Goal: Information Seeking & Learning: Learn about a topic

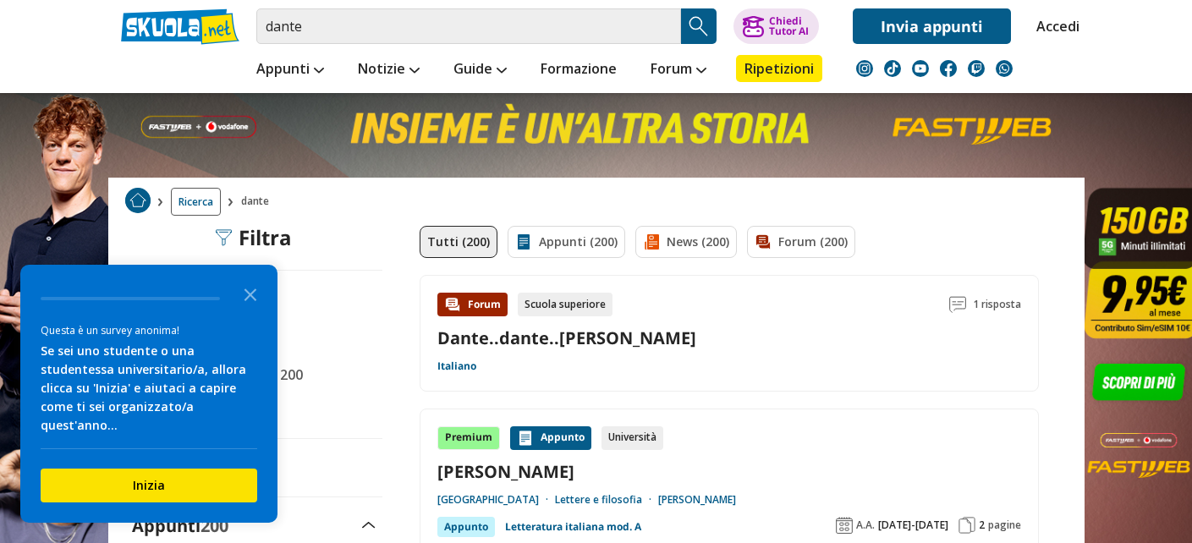
click at [253, 310] on icon "Close the survey" at bounding box center [250, 294] width 34 height 34
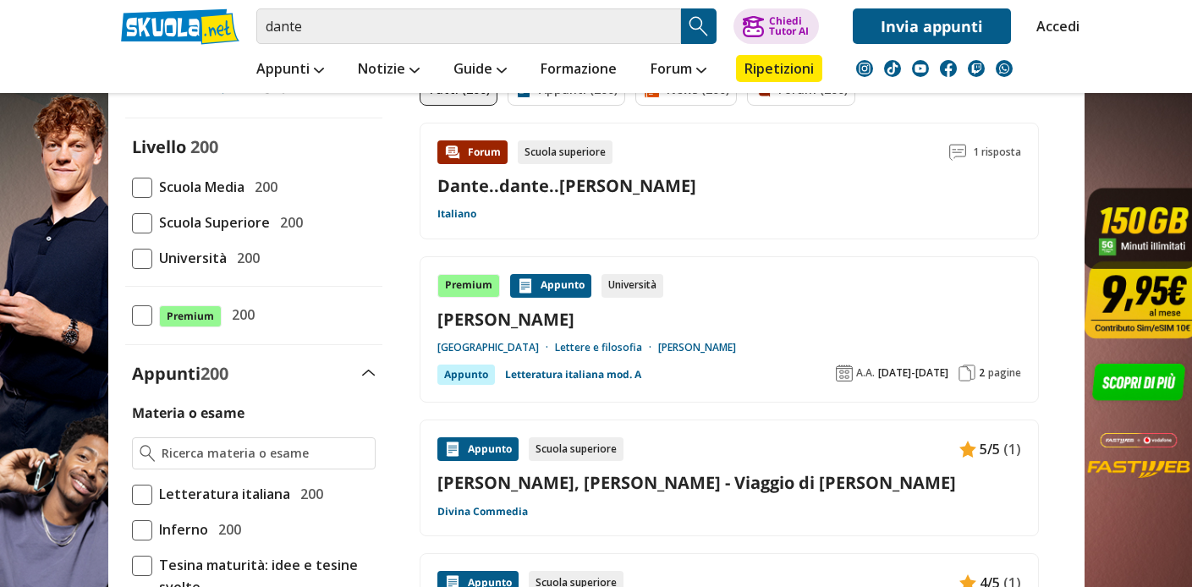
scroll to position [178, 0]
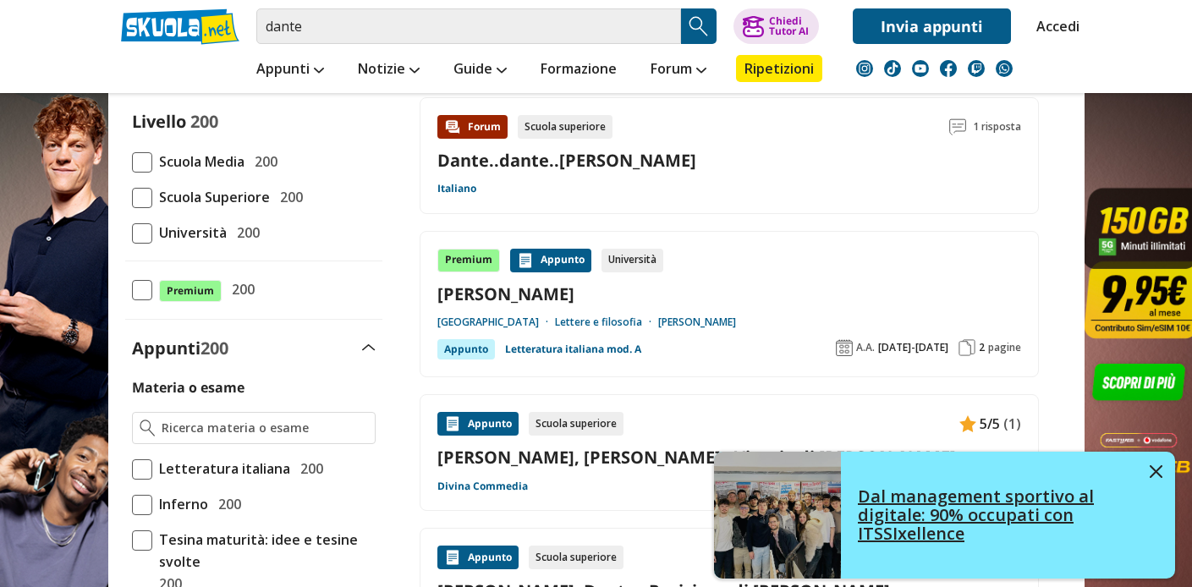
click at [1153, 468] on img at bounding box center [1155, 471] width 13 height 13
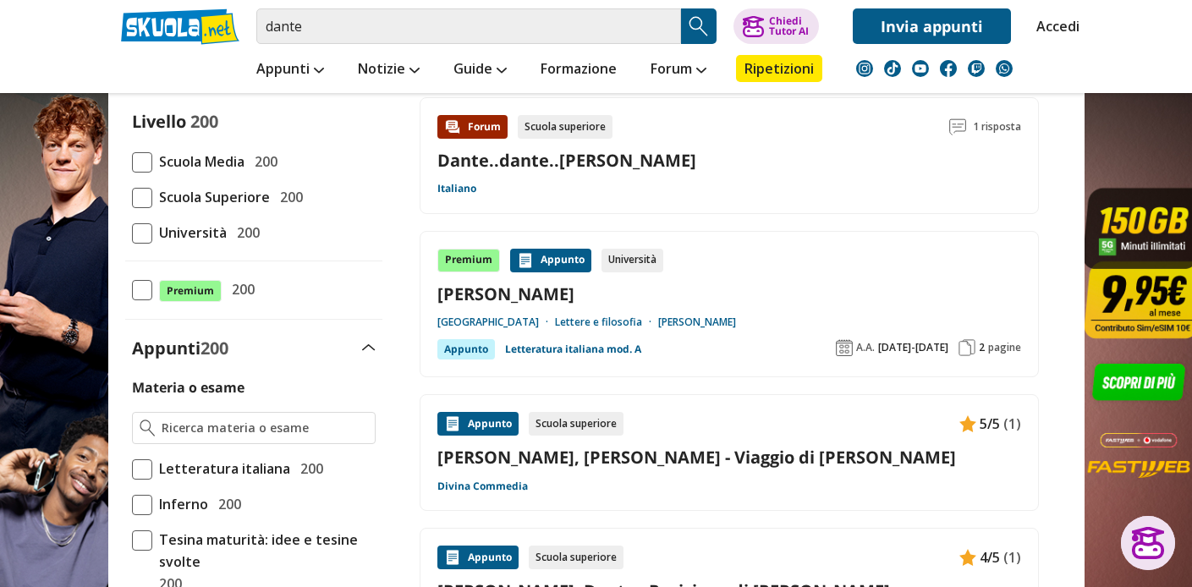
scroll to position [140, 0]
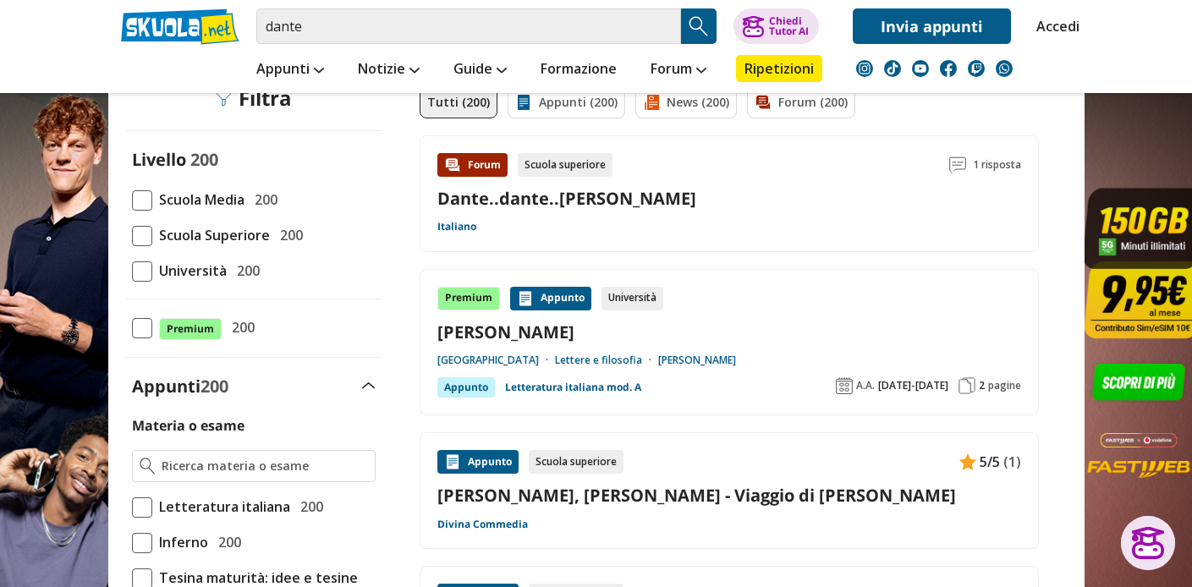
click at [145, 274] on span at bounding box center [142, 271] width 20 height 20
click at [132, 271] on input "Università 200" at bounding box center [132, 271] width 0 height 0
drag, startPoint x: 140, startPoint y: 277, endPoint x: 157, endPoint y: 277, distance: 16.9
click at [140, 277] on span at bounding box center [142, 271] width 20 height 20
click at [132, 271] on input "Università 200" at bounding box center [132, 271] width 0 height 0
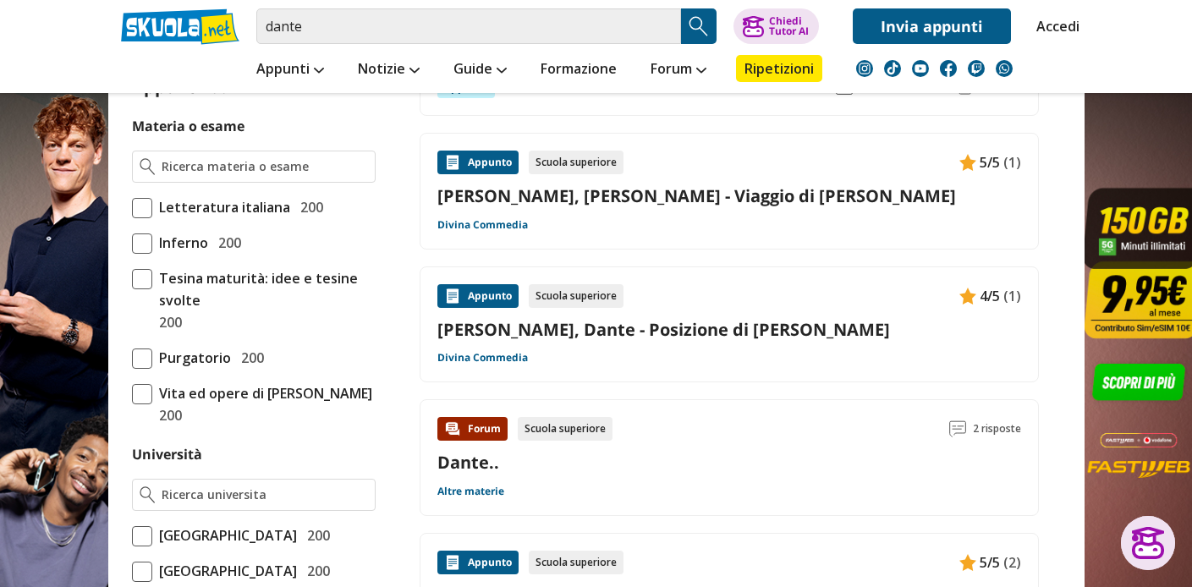
scroll to position [436, 0]
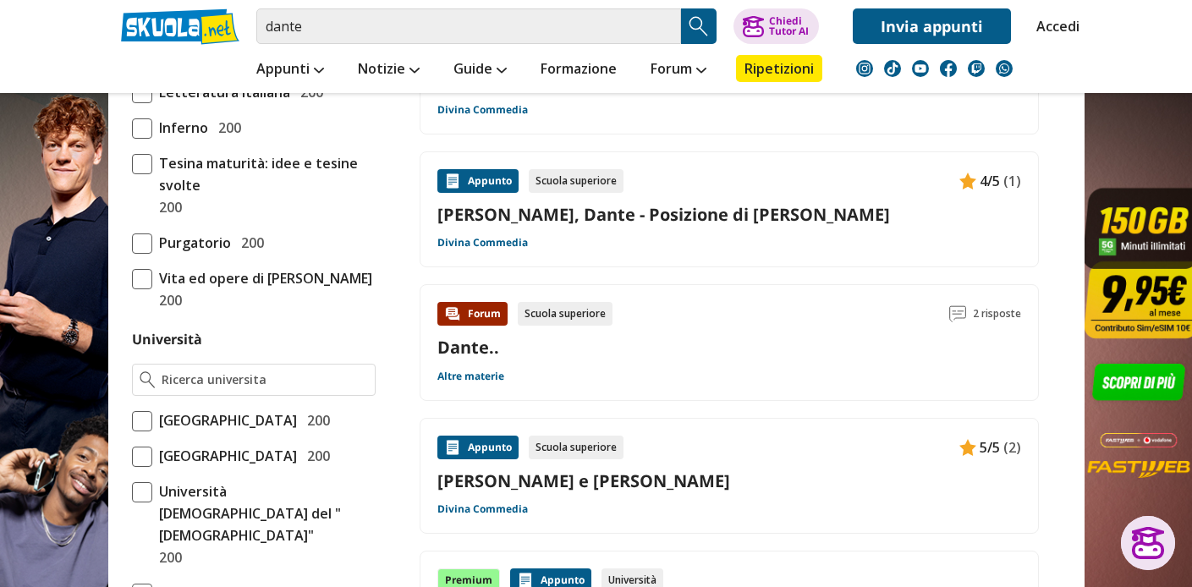
scroll to position [652, 0]
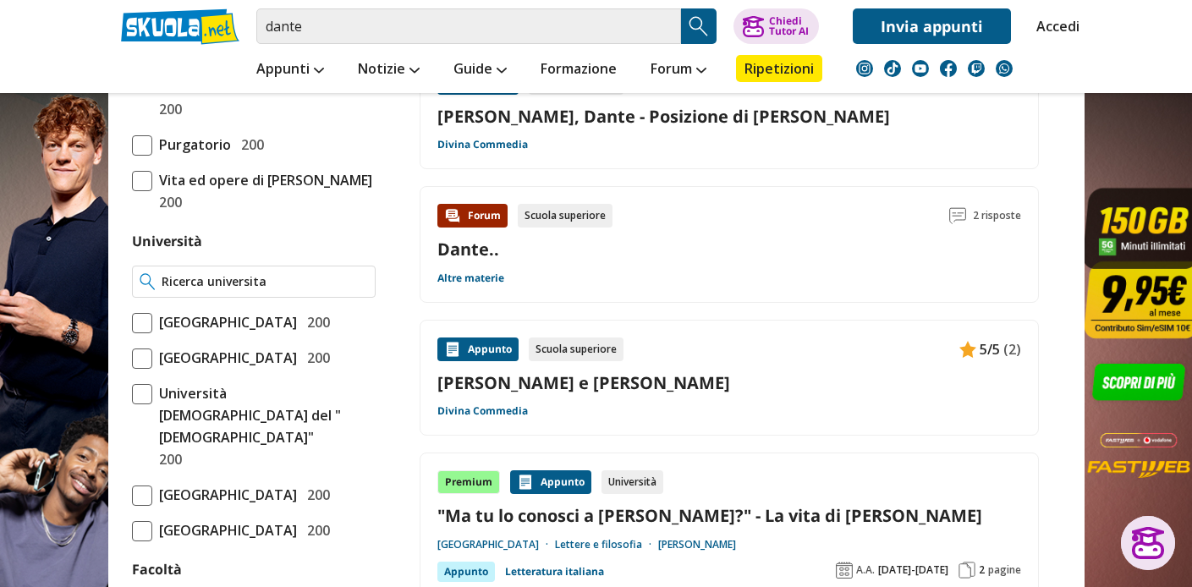
click at [288, 273] on input "Università" at bounding box center [265, 281] width 206 height 17
type input "m"
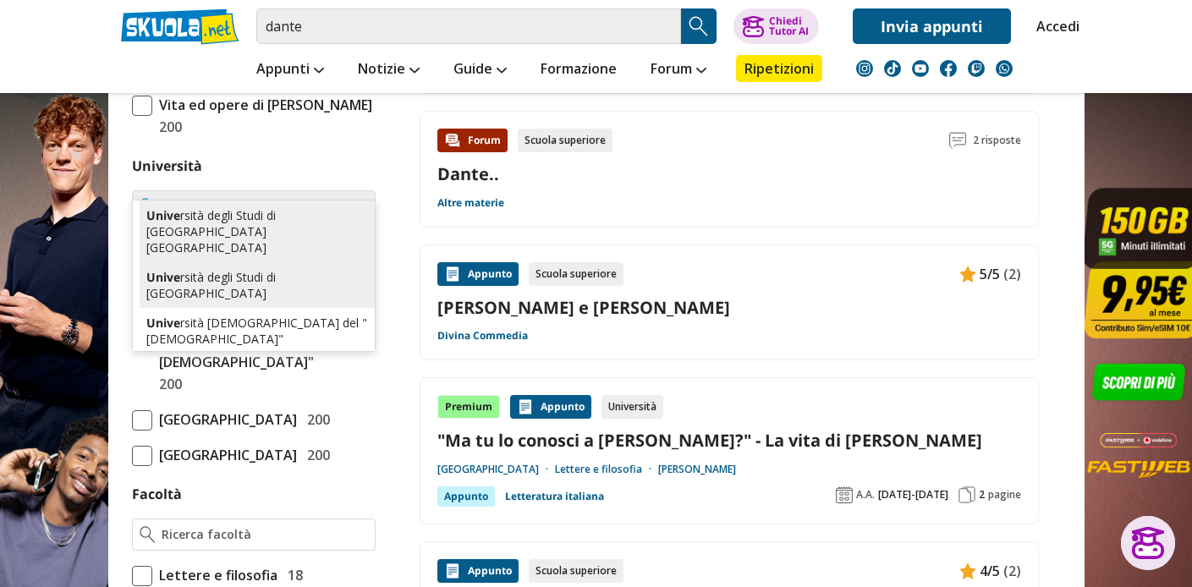
scroll to position [0, 0]
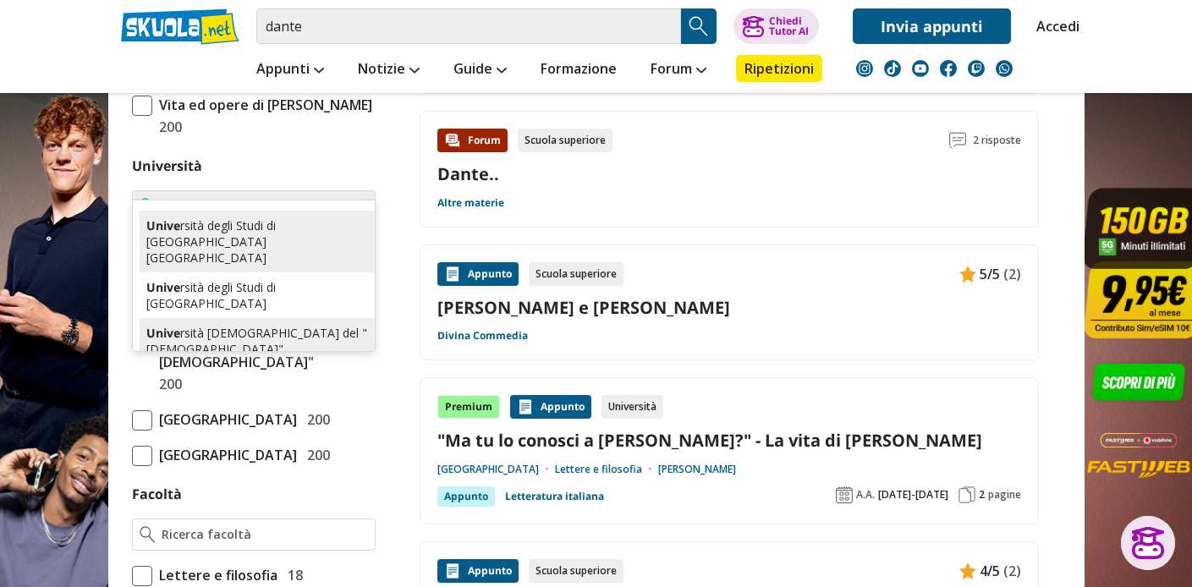
click at [289, 318] on div "Unive rsità Cattolica del "Sacro Cuore"" at bounding box center [257, 341] width 235 height 46
type input "Università [DEMOGRAPHIC_DATA] del "[DEMOGRAPHIC_DATA]""
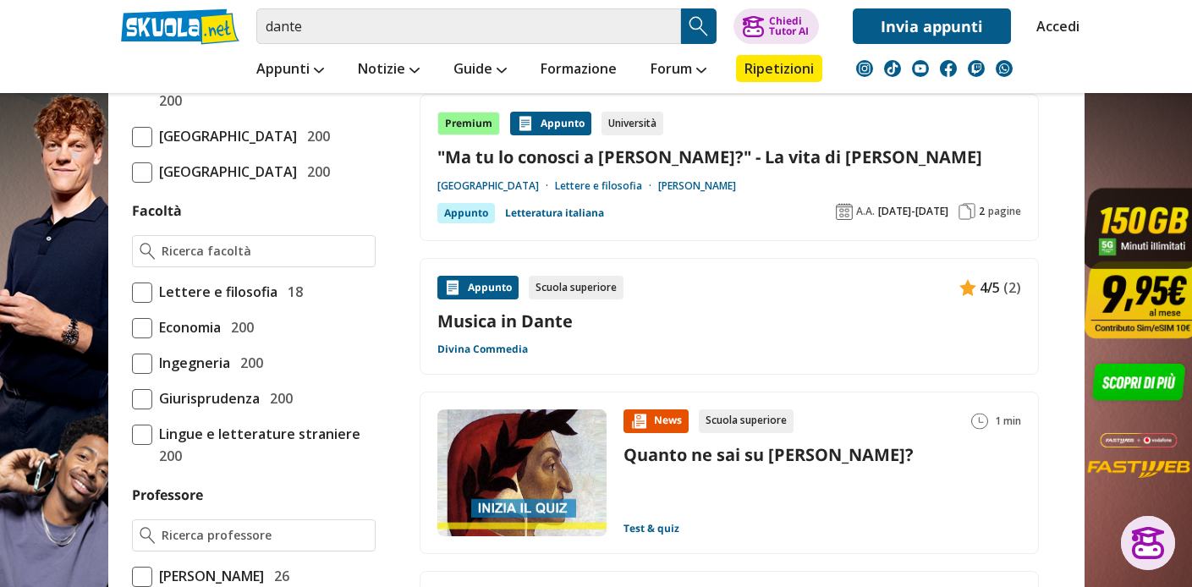
scroll to position [715, 0]
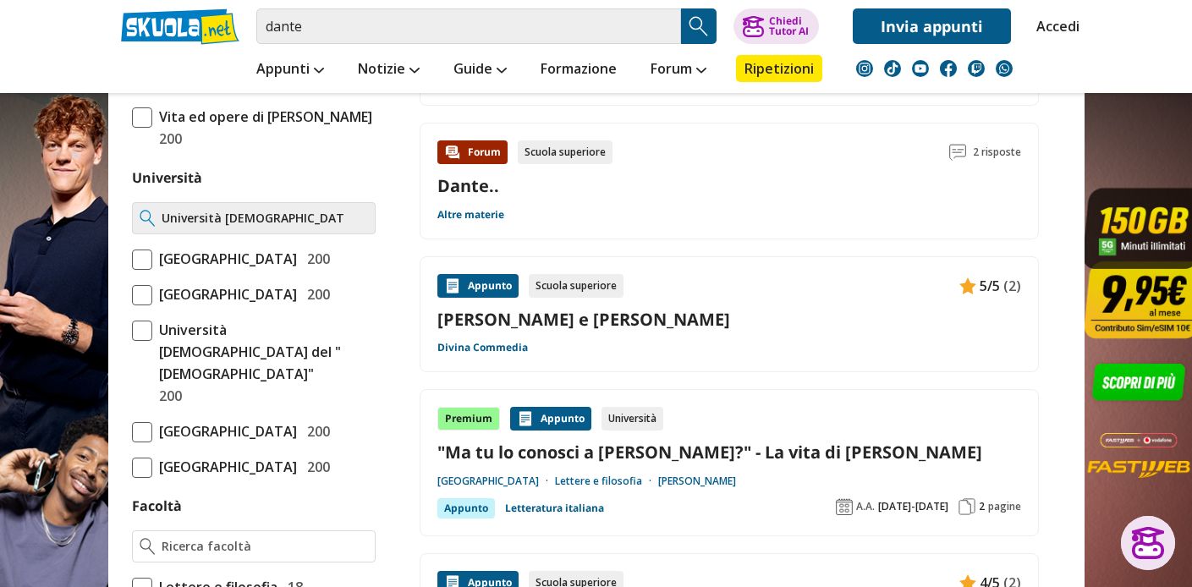
click at [359, 210] on input "Università [DEMOGRAPHIC_DATA] del "[DEMOGRAPHIC_DATA]"" at bounding box center [265, 218] width 206 height 17
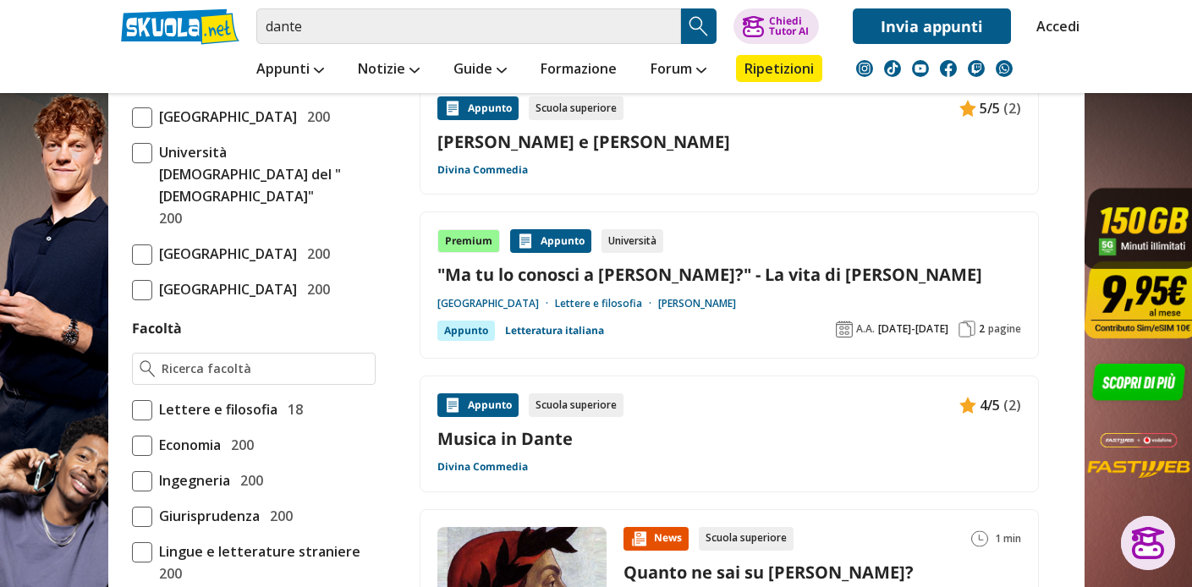
scroll to position [898, 0]
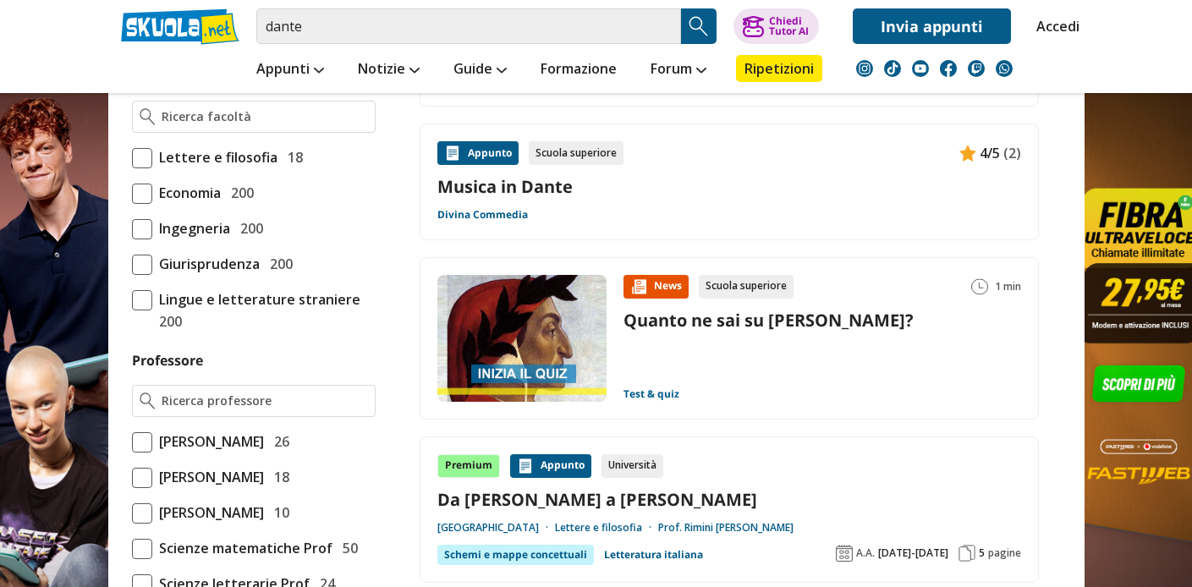
scroll to position [1161, 0]
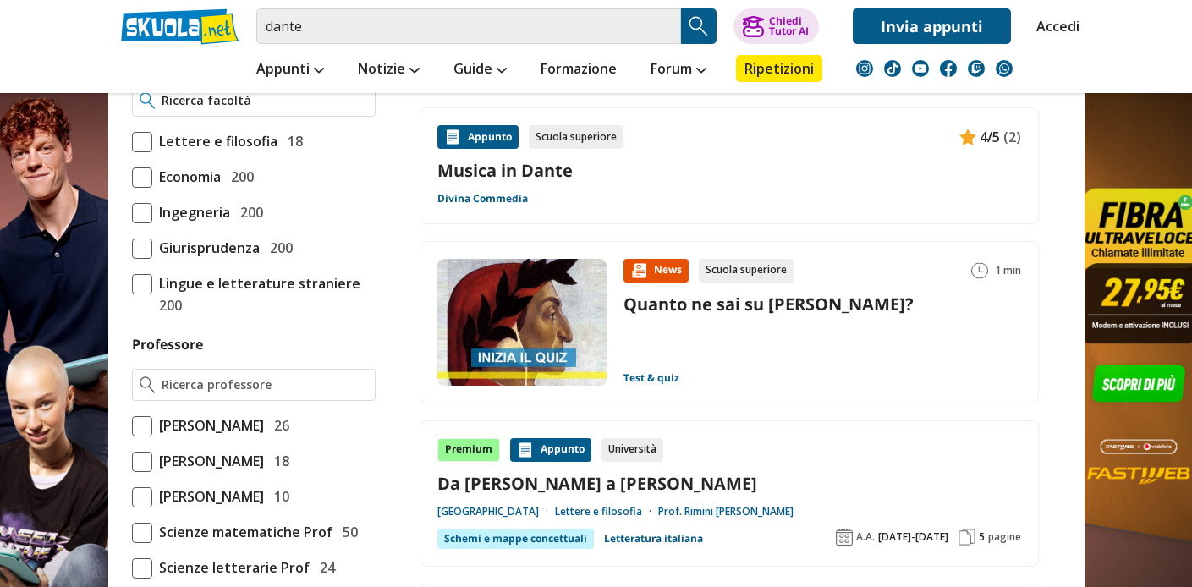
click at [240, 109] on input "Facoltà" at bounding box center [265, 100] width 206 height 17
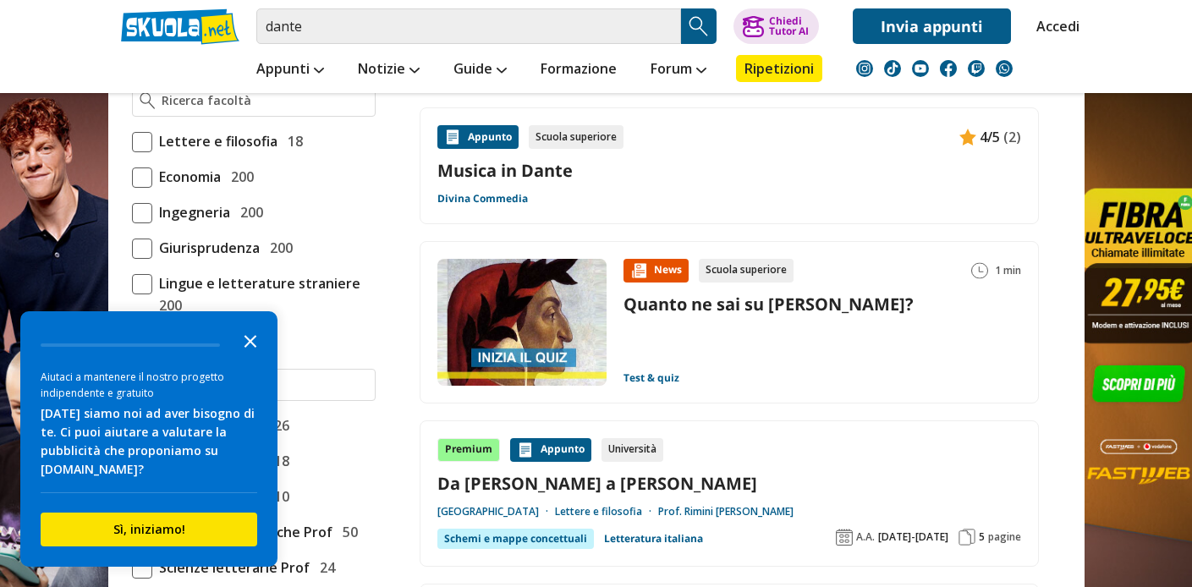
click at [252, 357] on icon "Close the survey" at bounding box center [250, 340] width 34 height 34
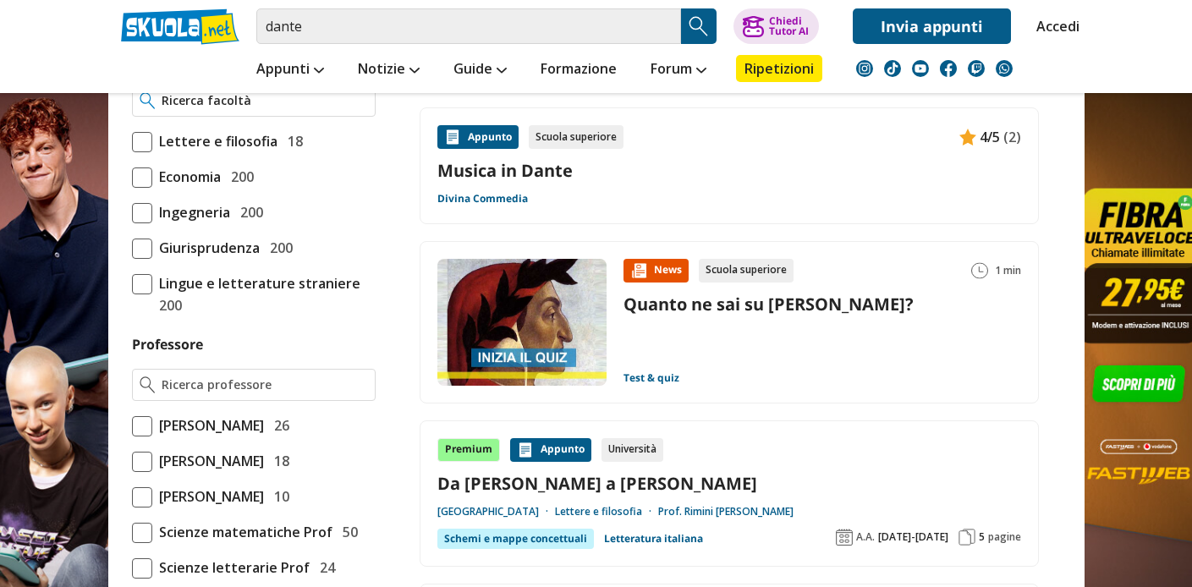
click at [273, 109] on input "Facoltà" at bounding box center [265, 100] width 206 height 17
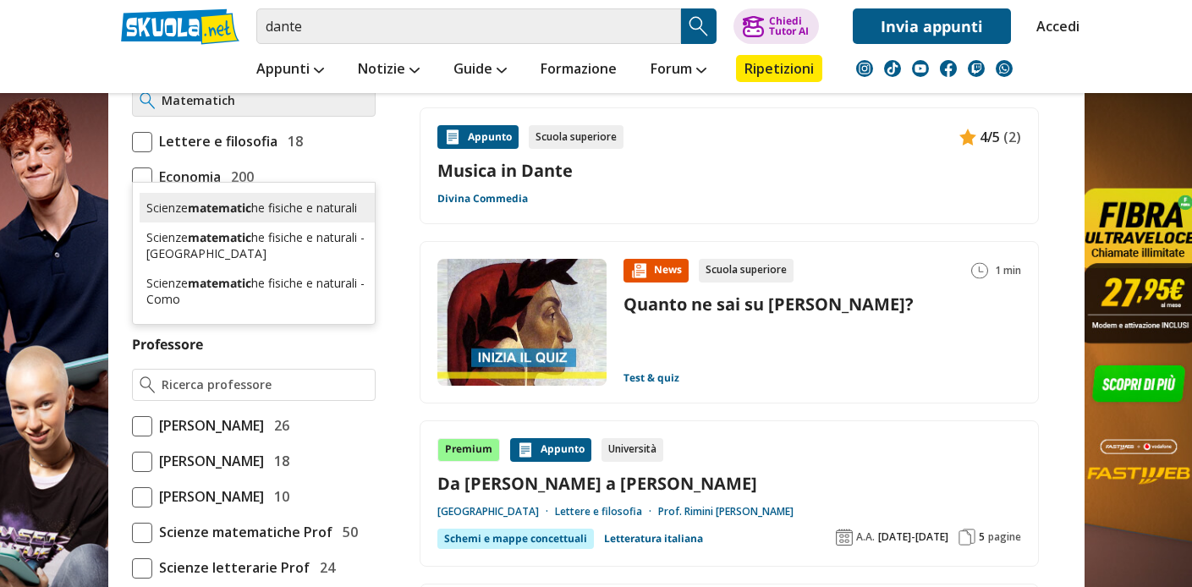
type input "Matematiche"
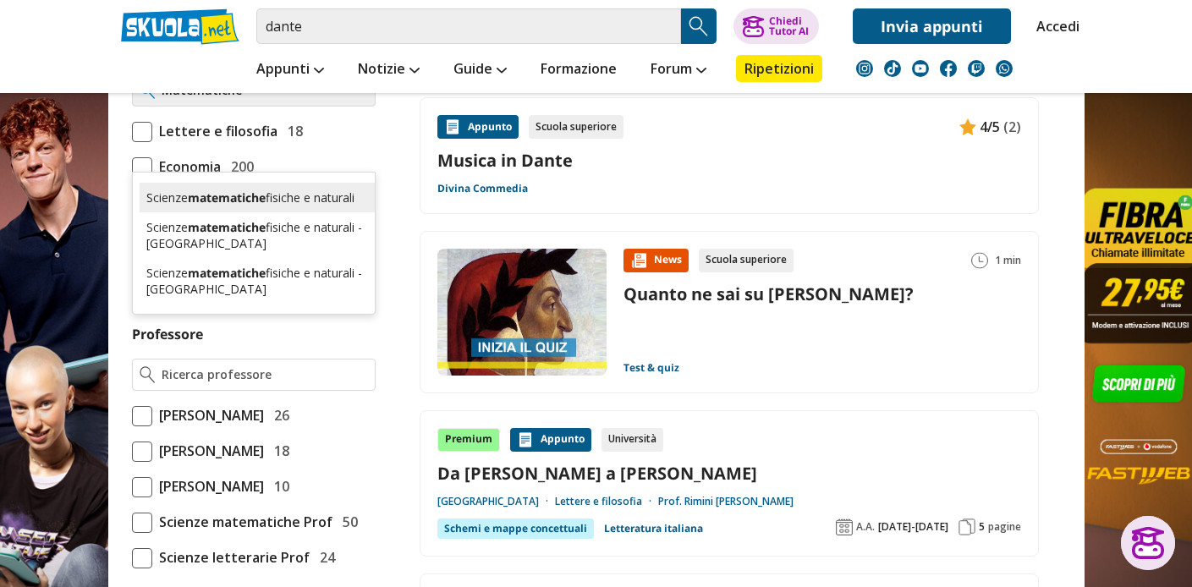
scroll to position [0, 0]
click at [356, 99] on input "Matematiche" at bounding box center [265, 90] width 206 height 17
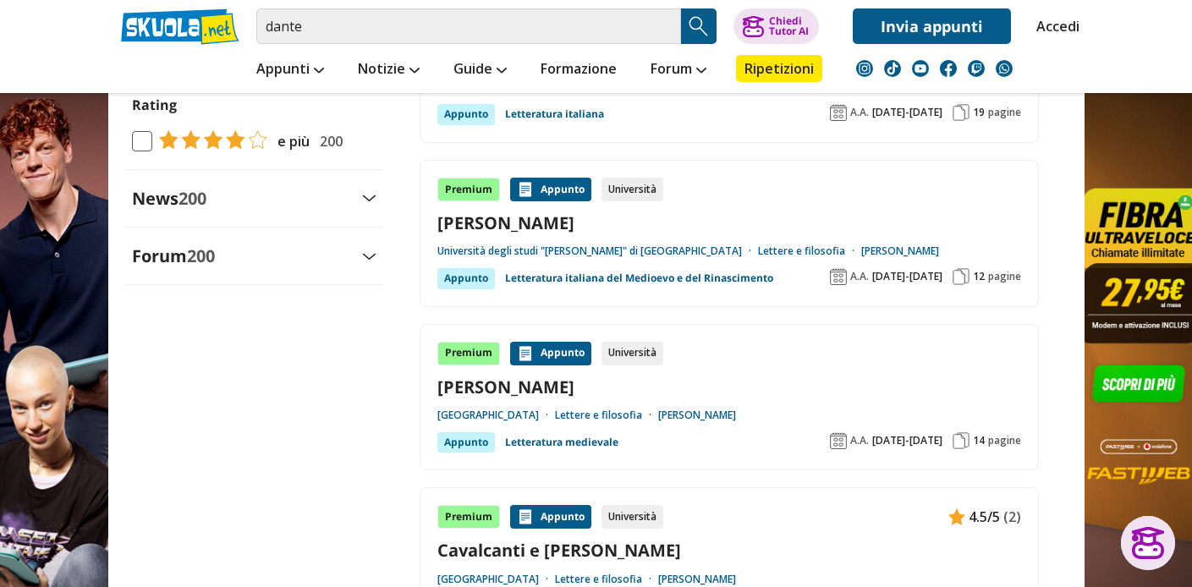
scroll to position [2098, 0]
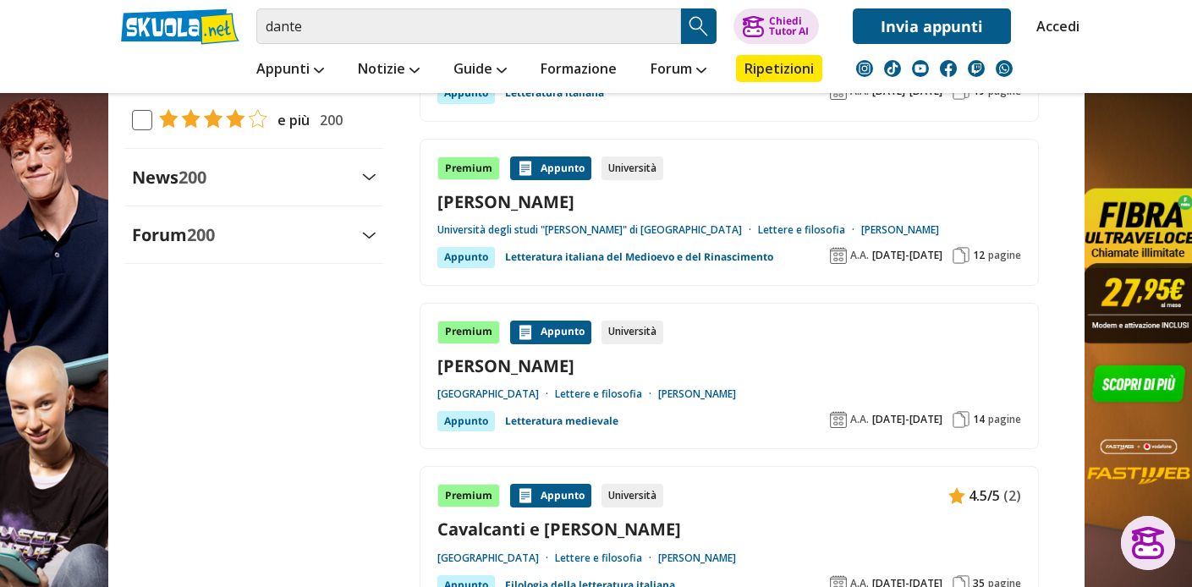
click at [366, 189] on div "News 200" at bounding box center [253, 177] width 257 height 23
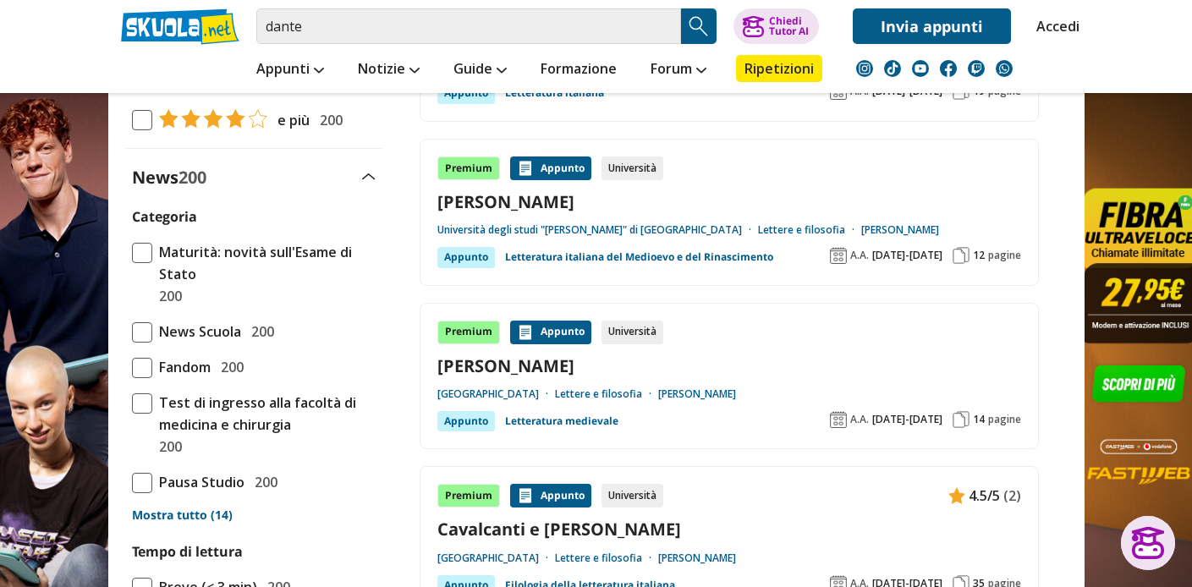
click at [366, 189] on div "News 200" at bounding box center [253, 177] width 257 height 23
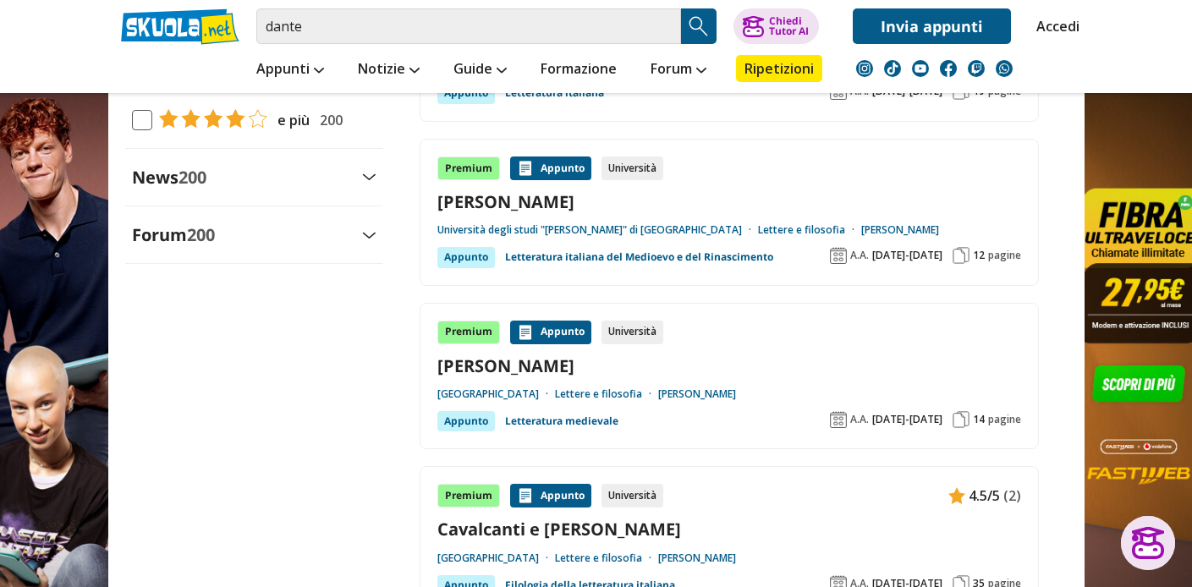
click at [366, 189] on div "News 200" at bounding box center [253, 177] width 257 height 23
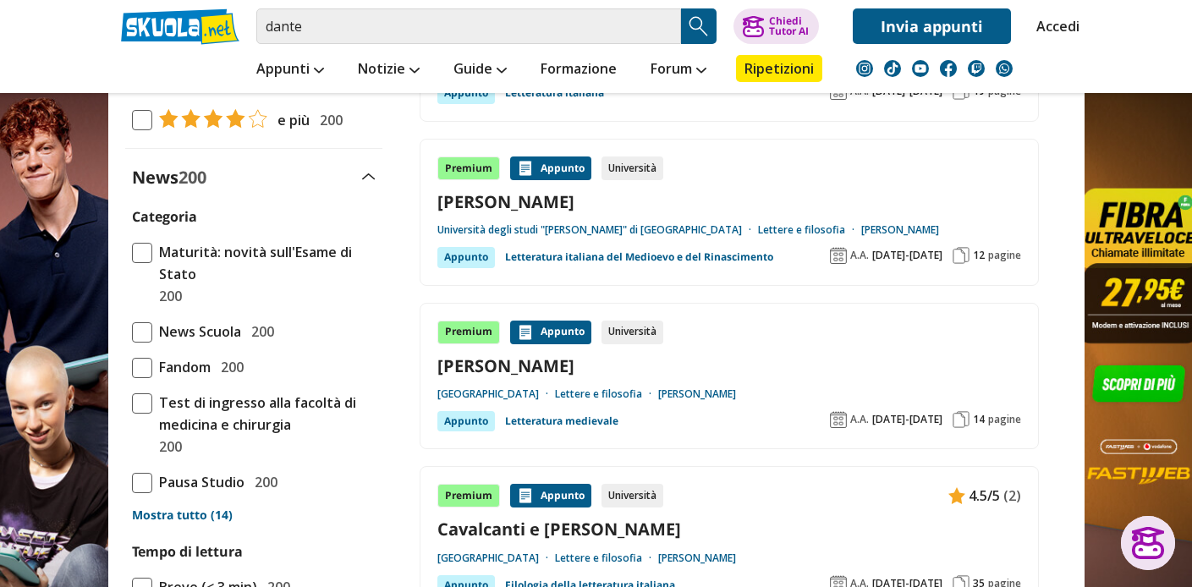
click at [366, 189] on div "News 200" at bounding box center [253, 177] width 257 height 23
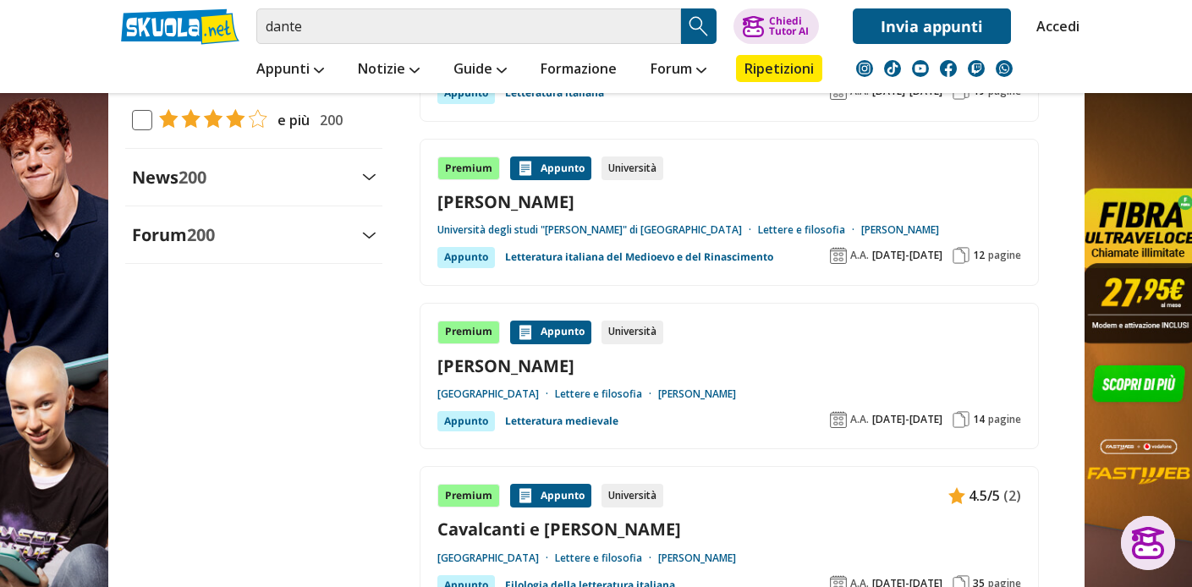
click at [365, 238] on img at bounding box center [369, 235] width 14 height 7
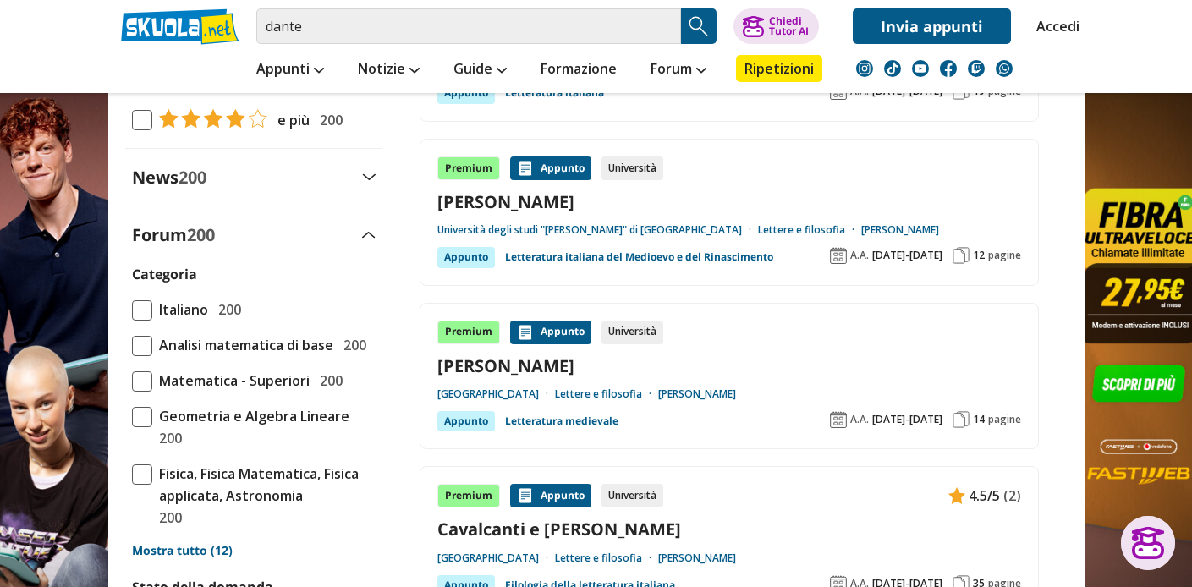
click at [368, 246] on div "Forum 200" at bounding box center [253, 234] width 257 height 23
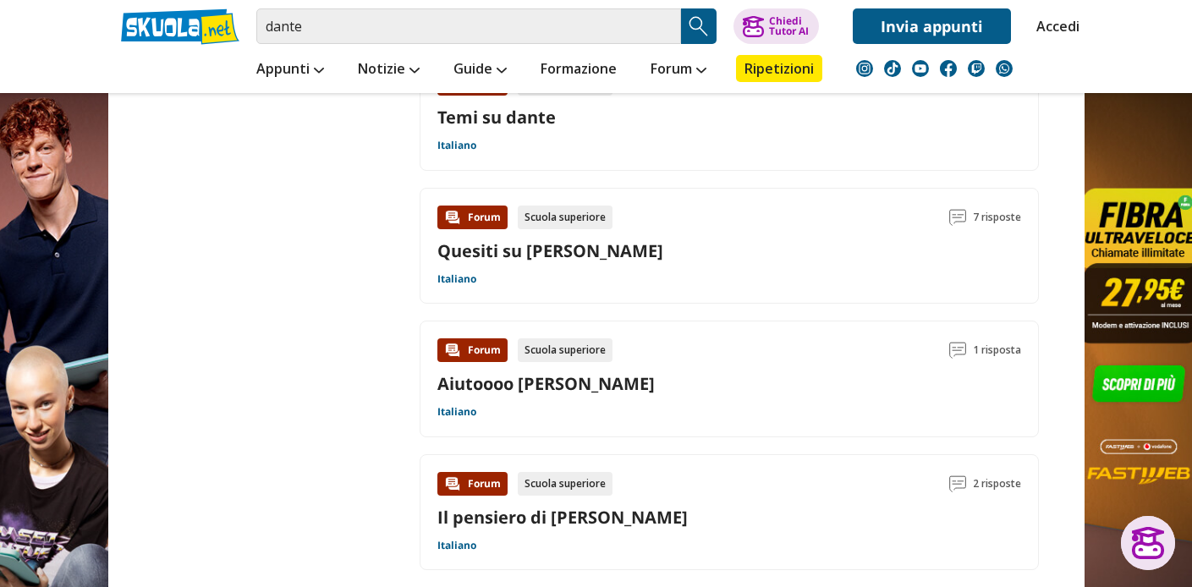
scroll to position [2713, 0]
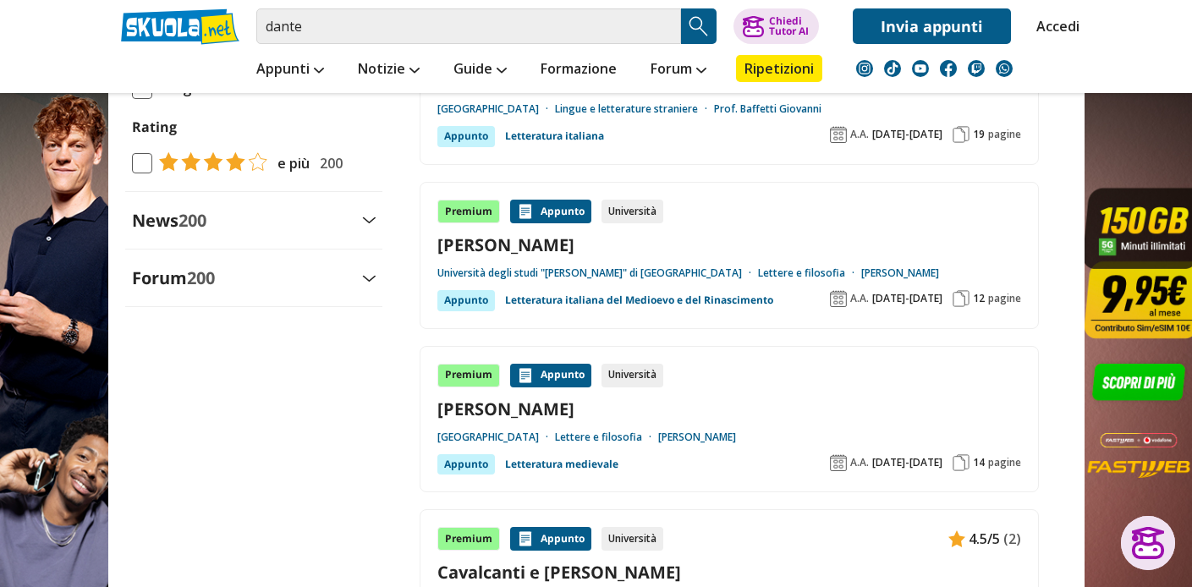
scroll to position [2054, 0]
click at [143, 174] on span at bounding box center [142, 164] width 20 height 20
click at [132, 163] on input "e più 200" at bounding box center [132, 163] width 0 height 0
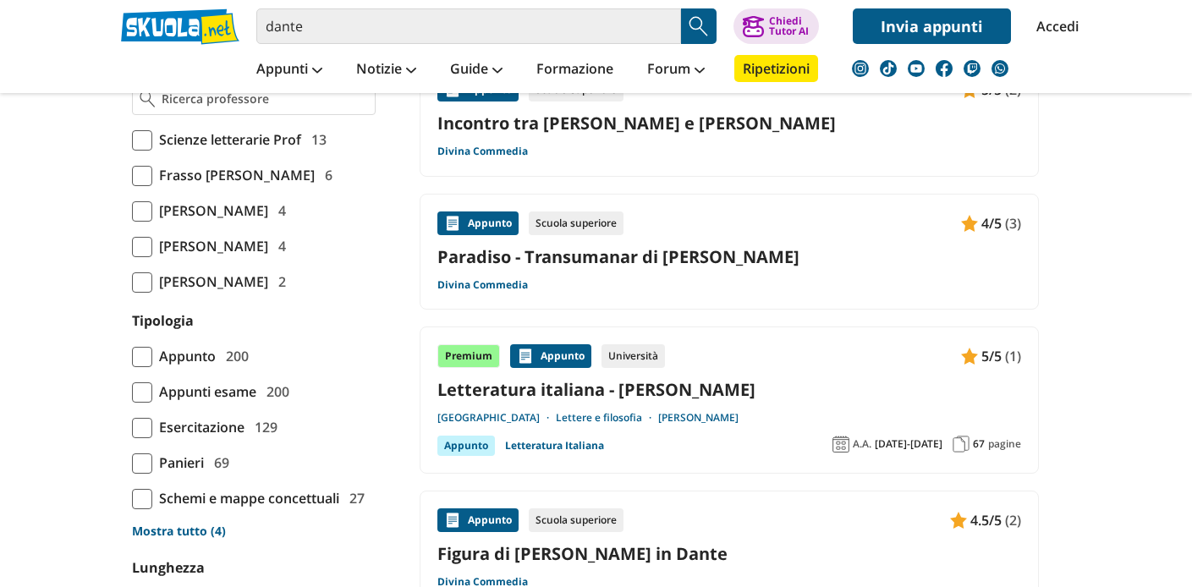
scroll to position [1458, 0]
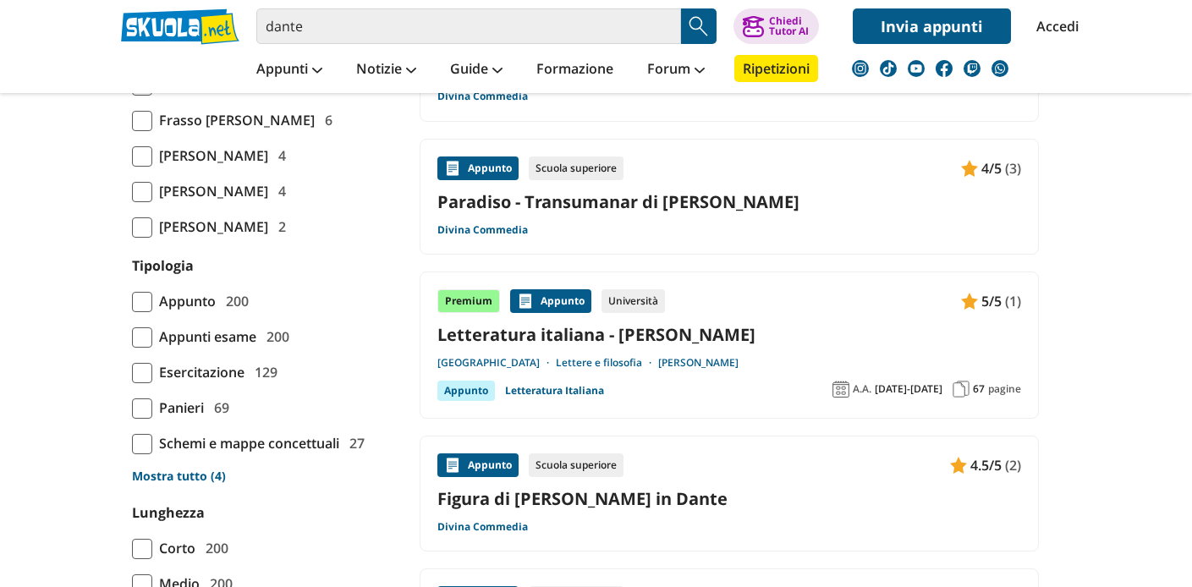
click at [152, 167] on span "[PERSON_NAME]" at bounding box center [210, 156] width 116 height 22
click at [132, 156] on input "Rocco Giorgio 4" at bounding box center [132, 156] width 0 height 0
click at [152, 202] on span "[PERSON_NAME]" at bounding box center [210, 191] width 116 height 22
click at [132, 191] on input "Santagata Marco 4" at bounding box center [132, 191] width 0 height 0
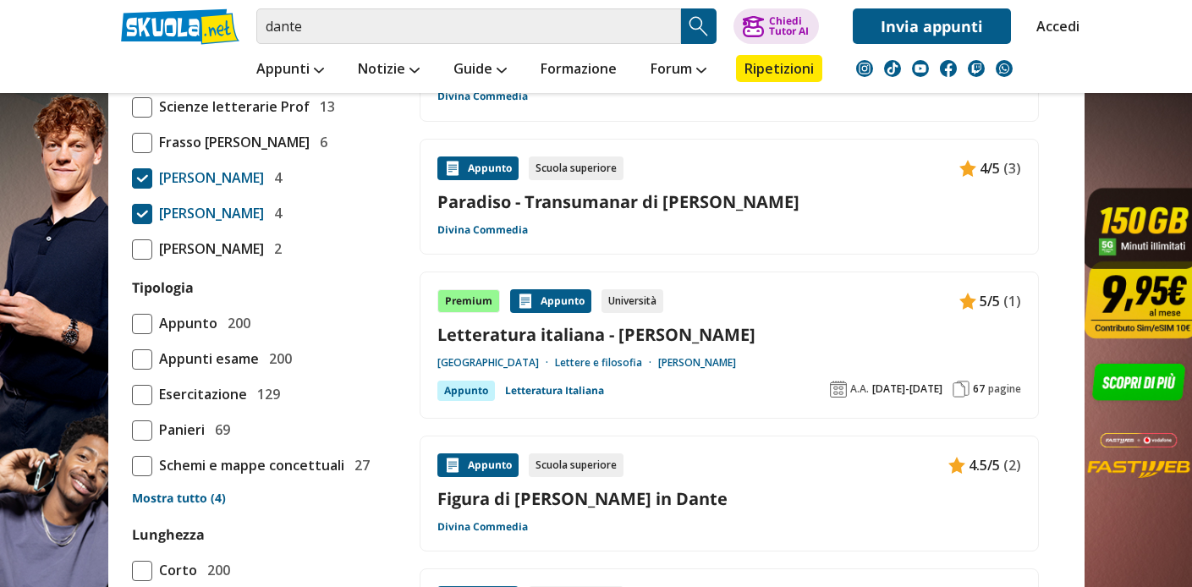
scroll to position [0, 0]
click at [142, 260] on span at bounding box center [142, 249] width 20 height 20
click at [132, 249] on input "Sacchetti Benedetto 2" at bounding box center [132, 249] width 0 height 0
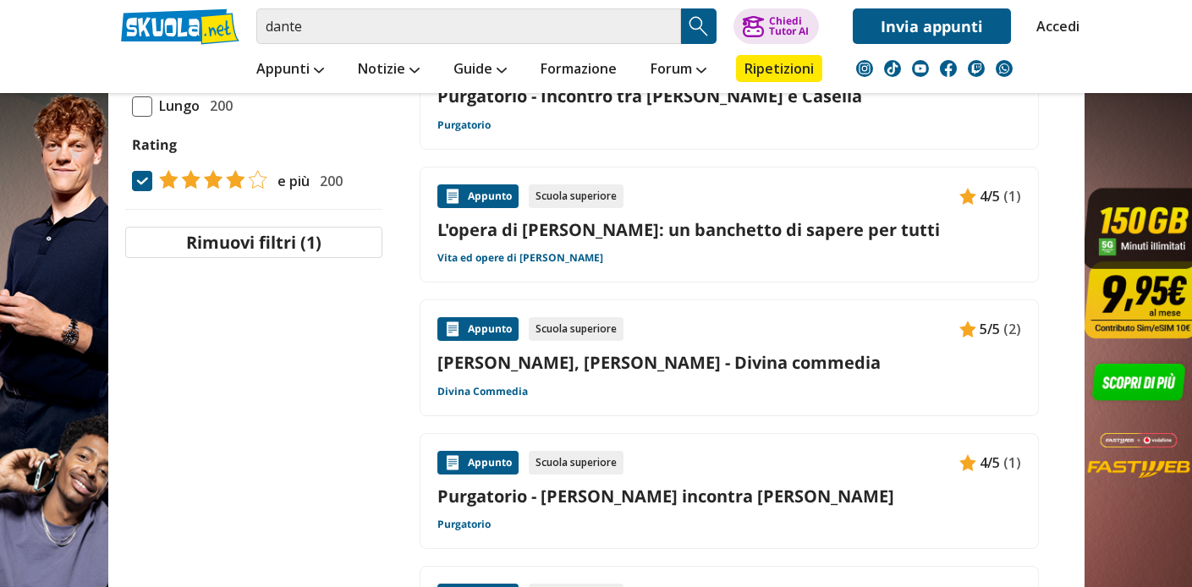
scroll to position [2014, 0]
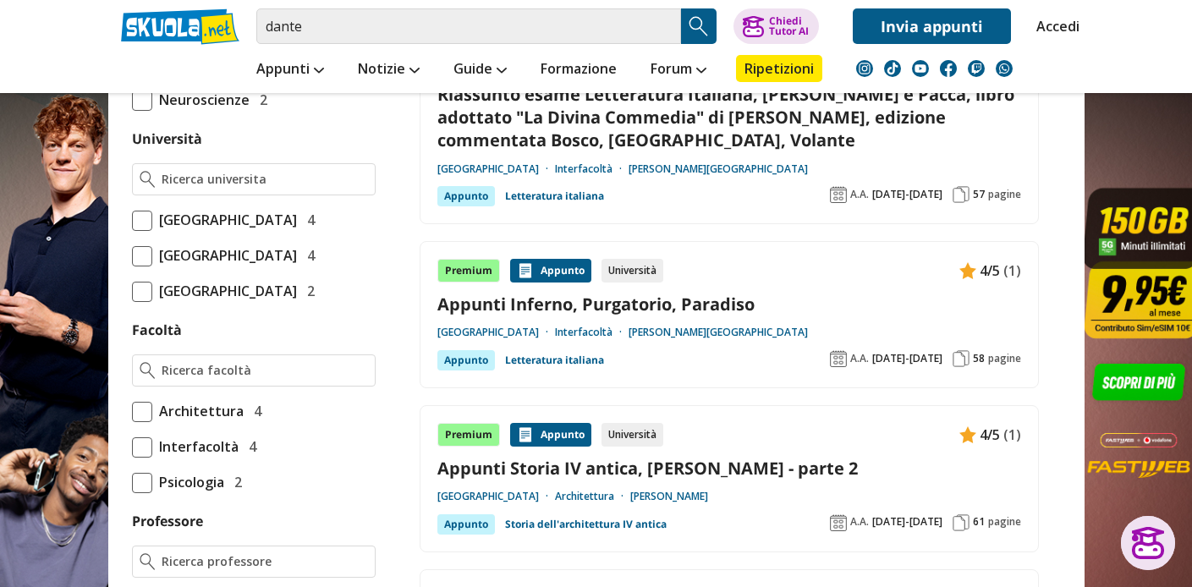
scroll to position [605, 0]
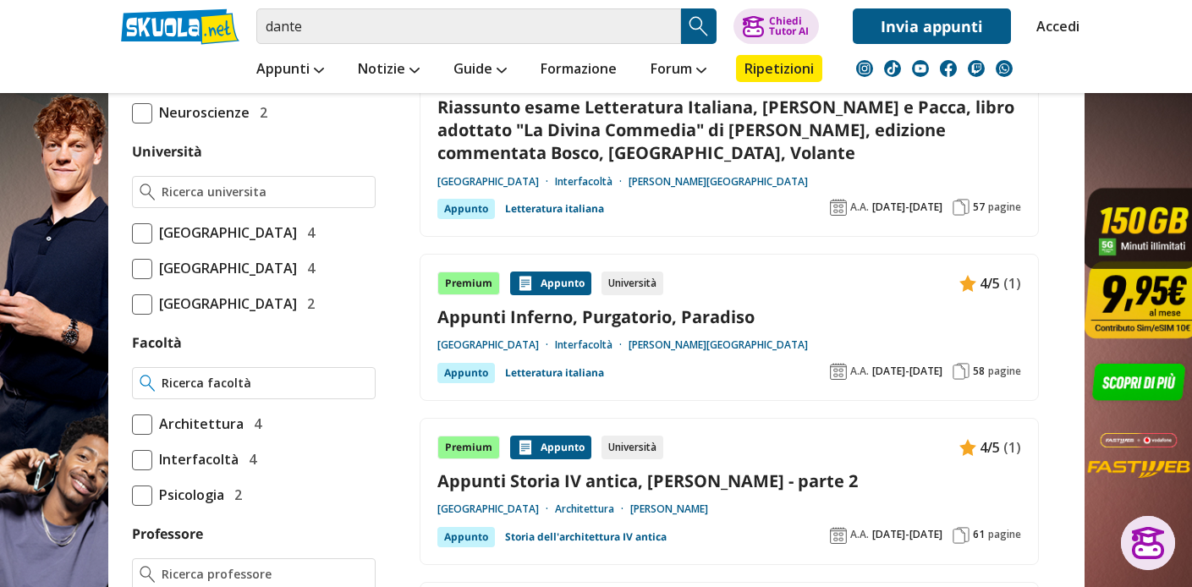
click at [244, 392] on input "Facoltà" at bounding box center [265, 383] width 206 height 17
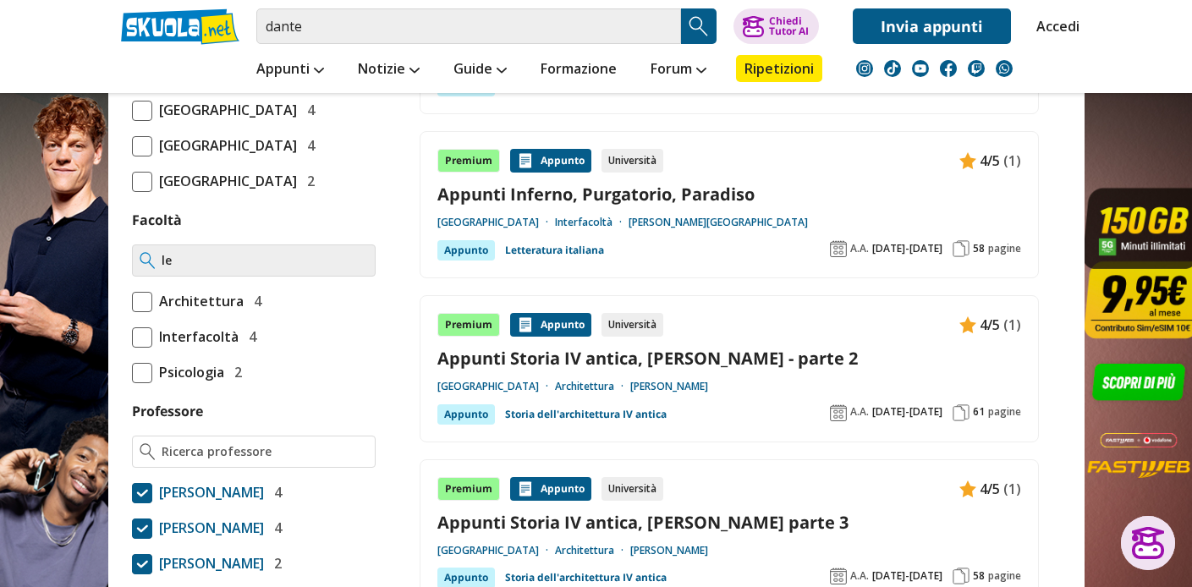
type input "l"
type input "Ling"
click at [351, 269] on input "Ling" at bounding box center [265, 260] width 206 height 17
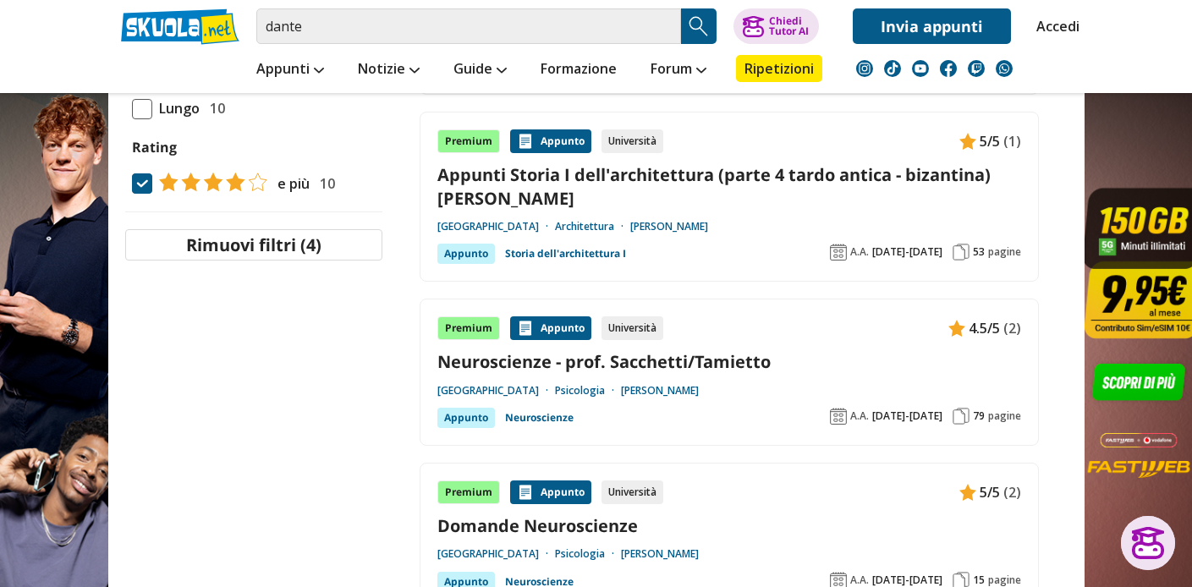
scroll to position [1421, 0]
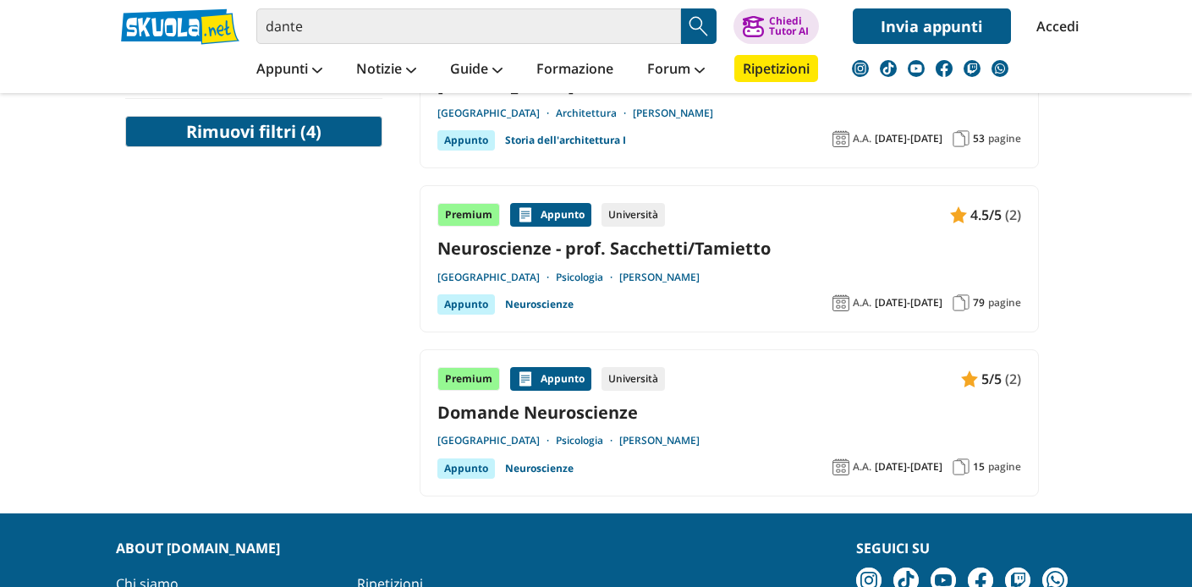
click at [303, 130] on button "Rimuovi filtri (4)" at bounding box center [253, 131] width 257 height 31
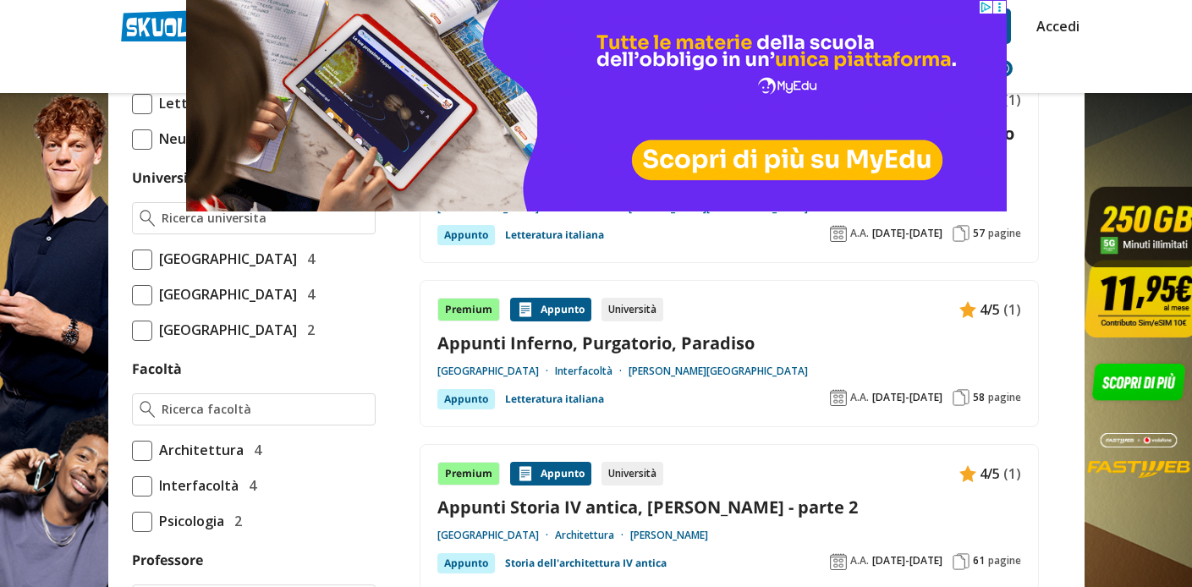
scroll to position [611, 0]
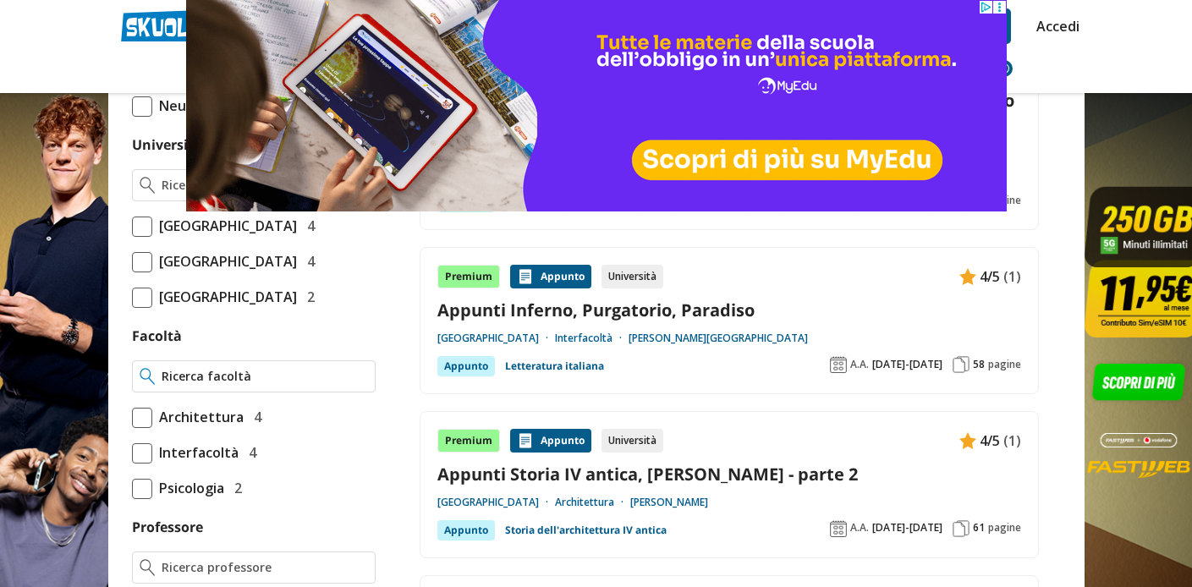
click at [264, 385] on input "Facoltà" at bounding box center [265, 376] width 206 height 17
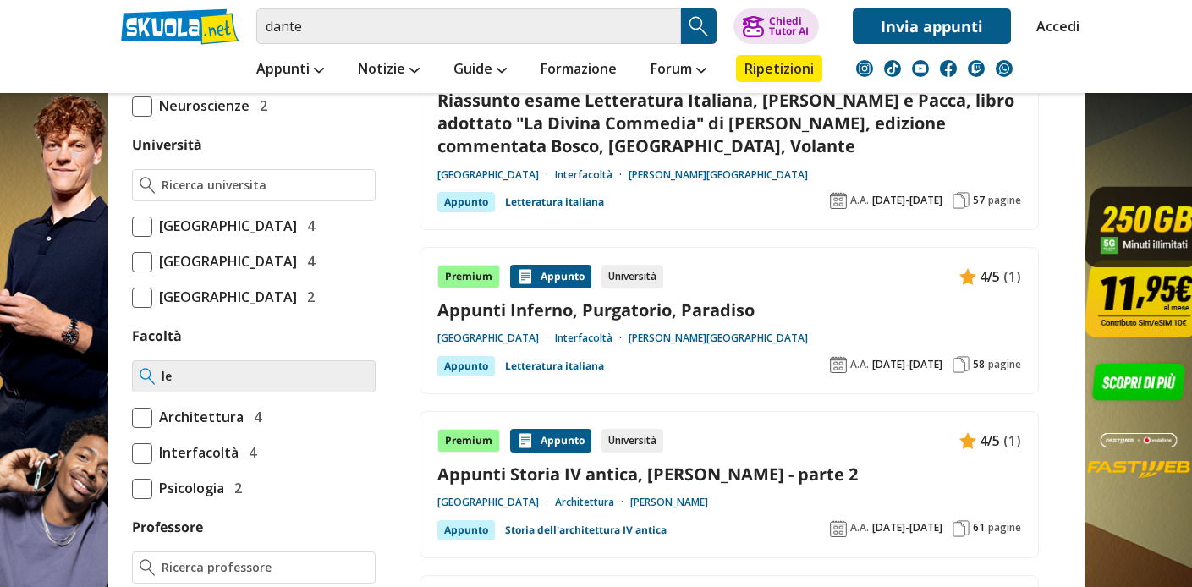
type input "l"
type input "p"
type input "a"
type input "ma"
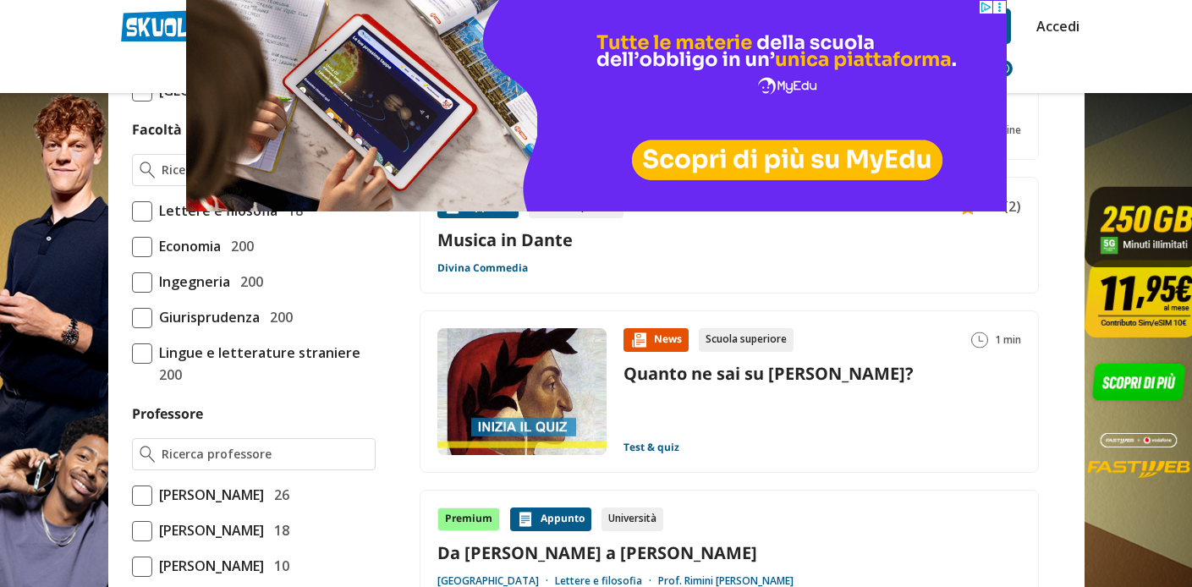
scroll to position [1121, 0]
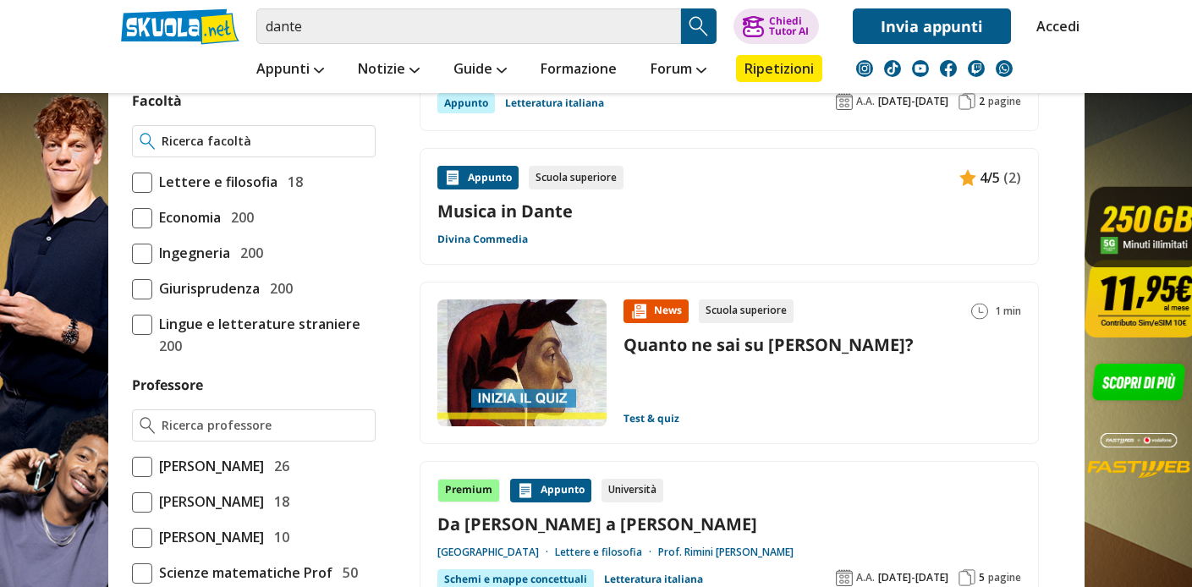
click at [178, 157] on div at bounding box center [254, 141] width 244 height 32
click at [173, 150] on input "Facoltà" at bounding box center [265, 141] width 206 height 17
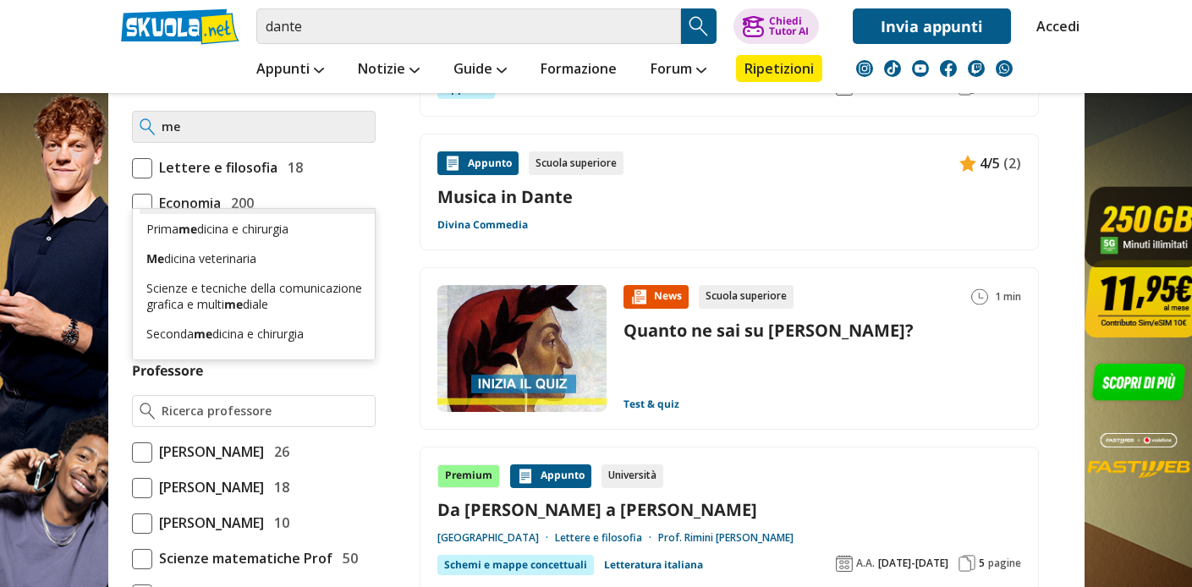
scroll to position [10, 0]
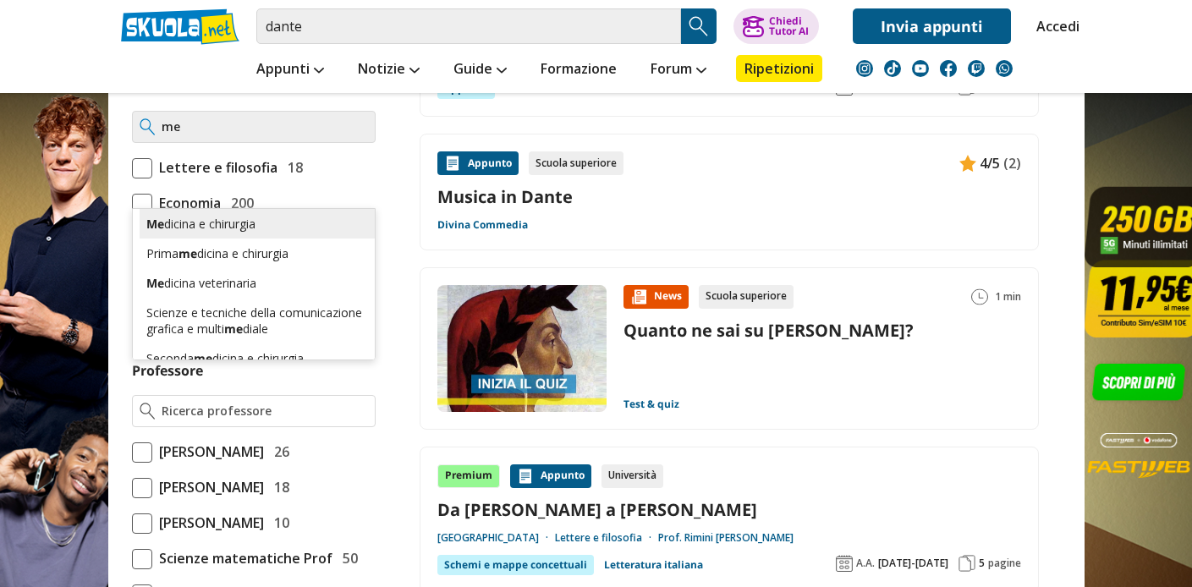
type input "m"
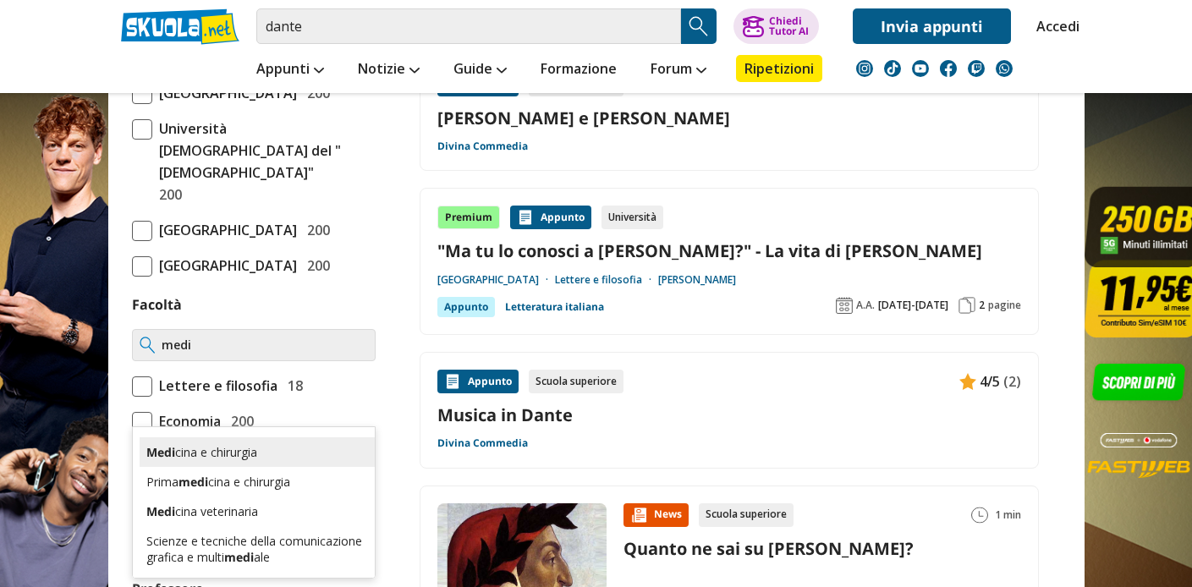
scroll to position [929, 0]
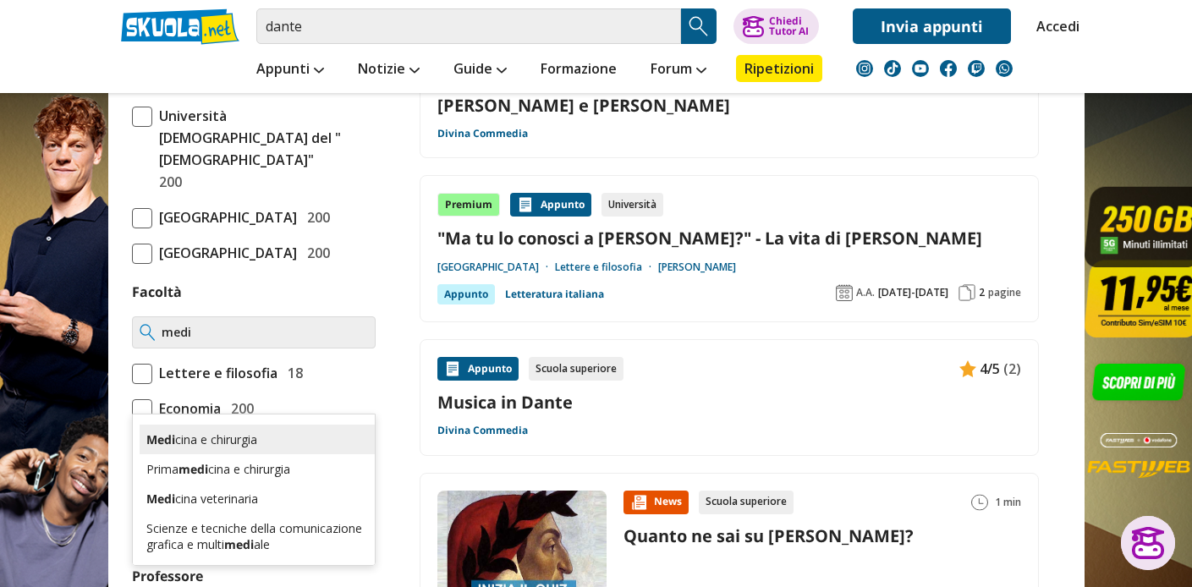
type input "medi"
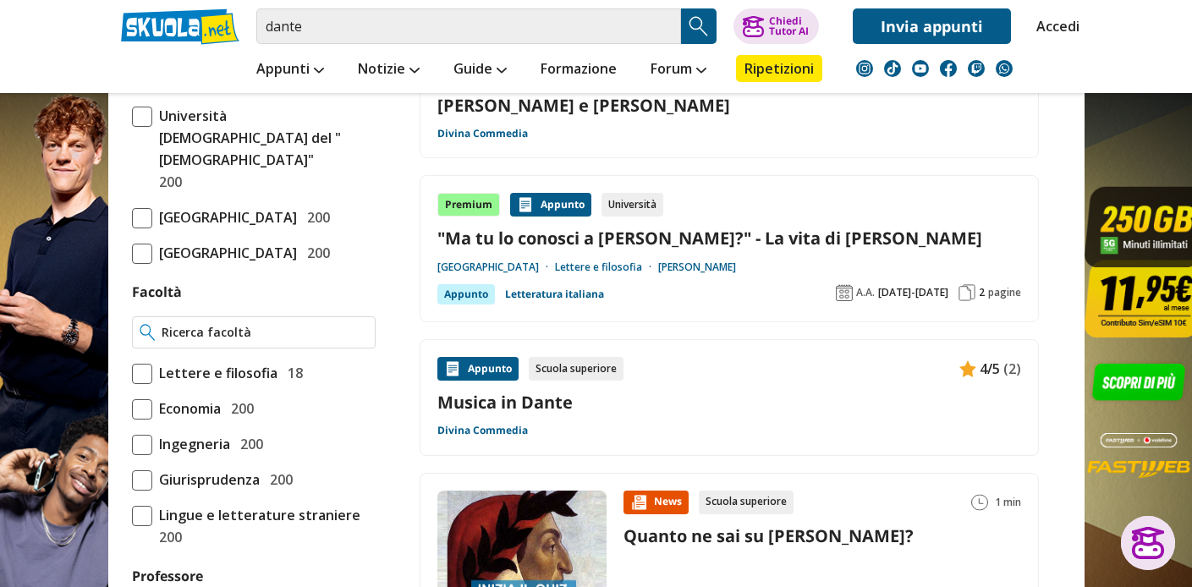
click at [231, 341] on input "Facoltà" at bounding box center [265, 332] width 206 height 17
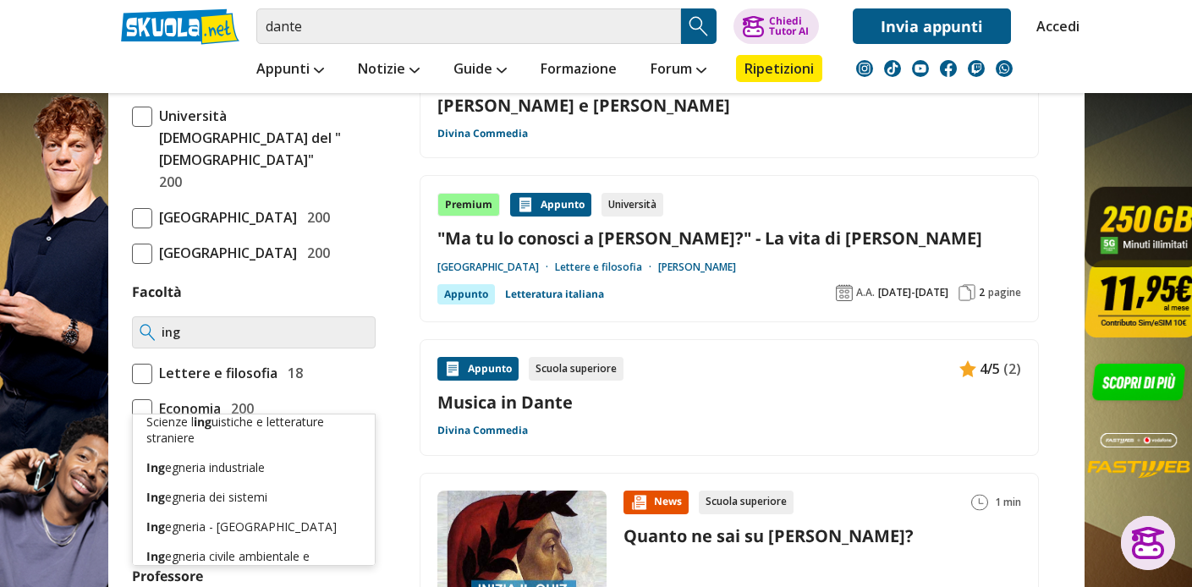
scroll to position [0, 0]
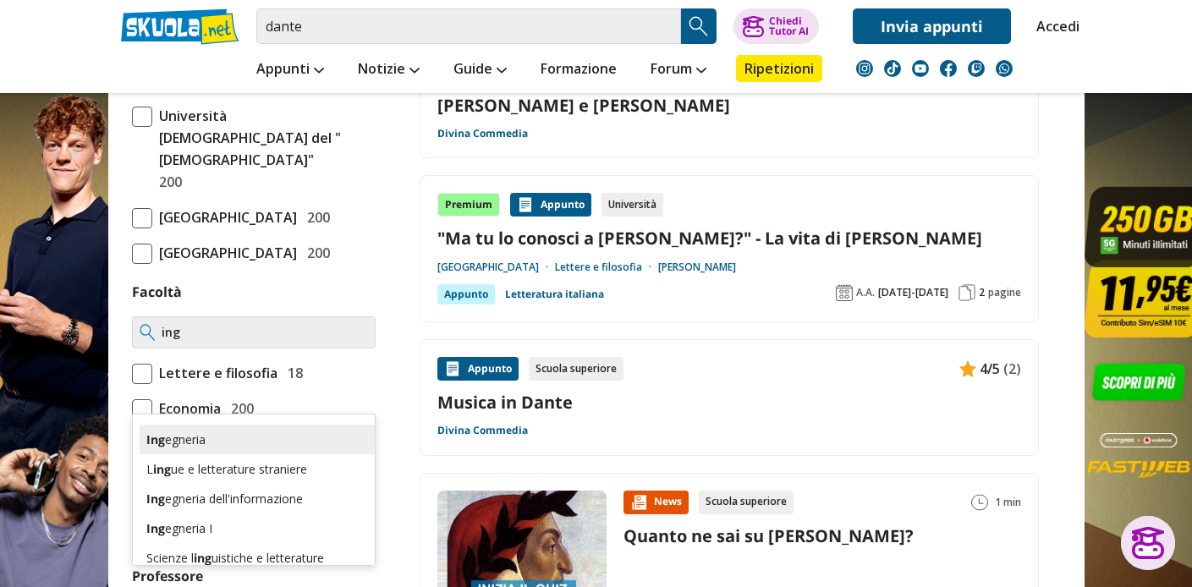
type input "ing"
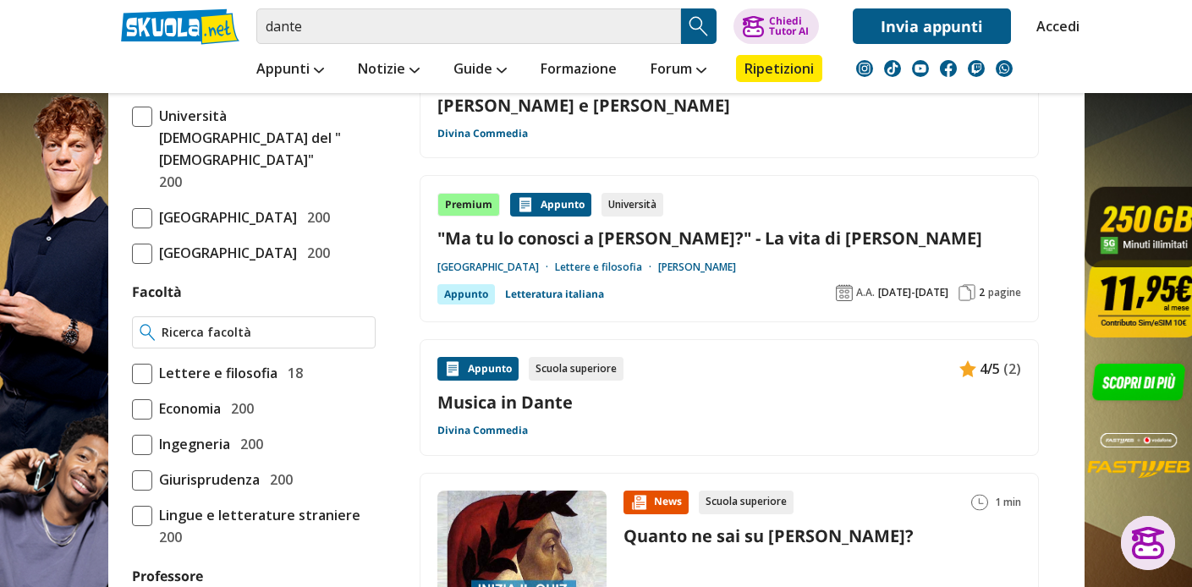
click at [235, 348] on div at bounding box center [254, 332] width 244 height 32
click at [233, 341] on input "Facoltà" at bounding box center [265, 332] width 206 height 17
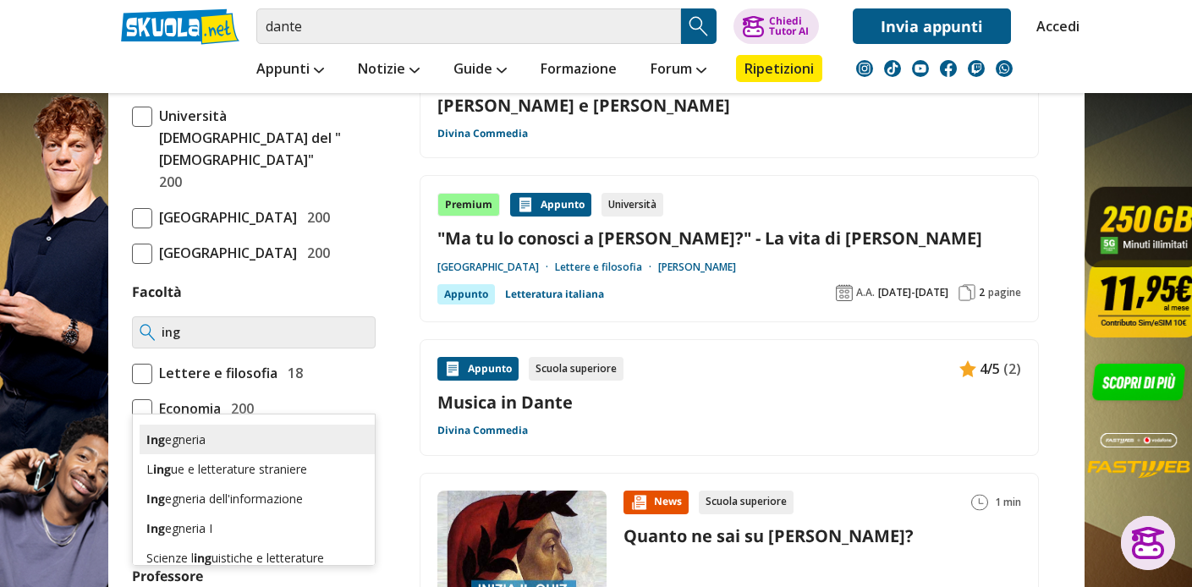
type input "ing"
